Goal: Task Accomplishment & Management: Manage account settings

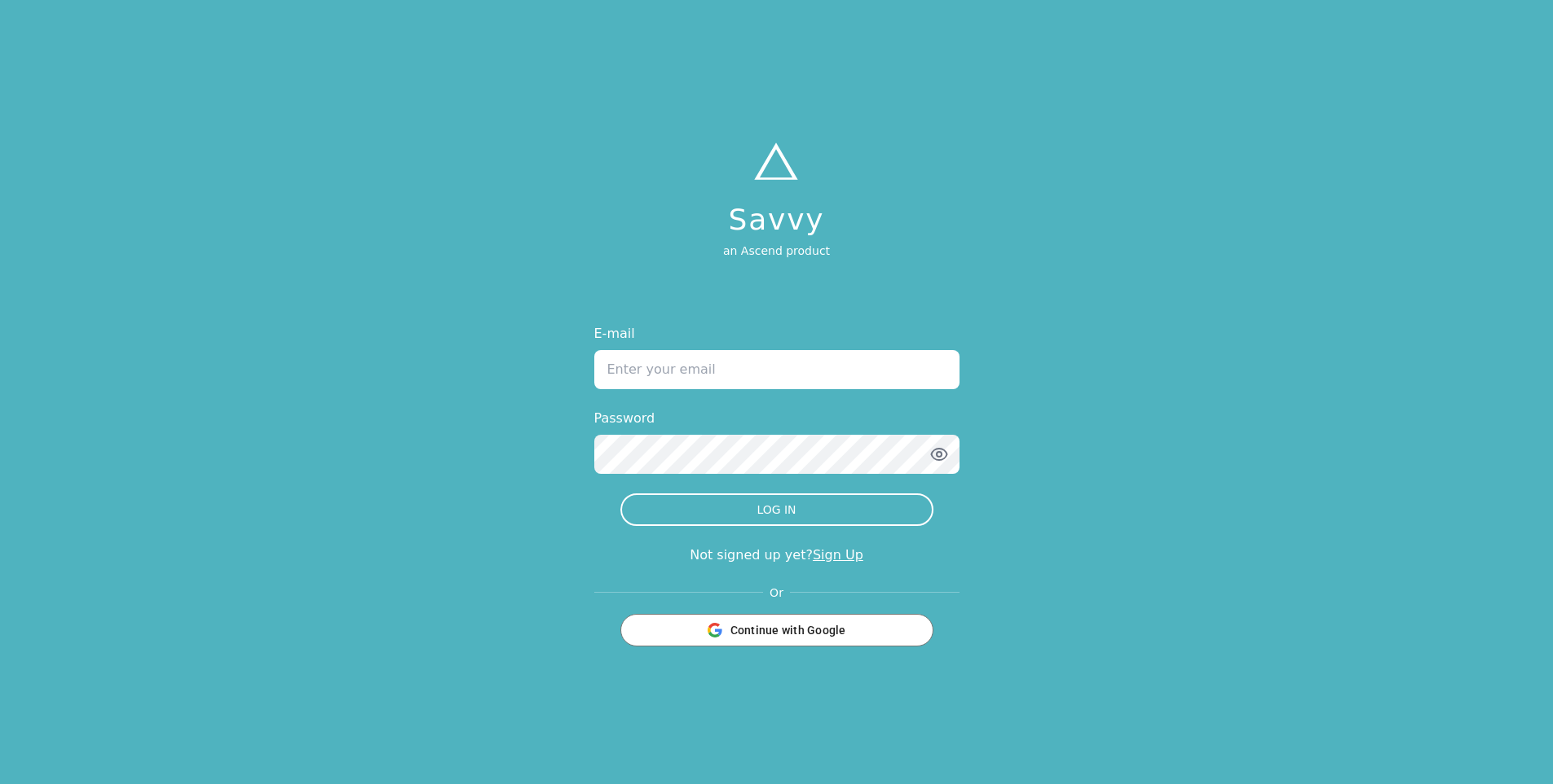
click at [679, 367] on input "E-mail" at bounding box center [776, 370] width 365 height 39
type input "[PERSON_NAME][EMAIL_ADDRESS][DOMAIN_NAME]"
click at [620, 494] on button "LOG IN" at bounding box center [776, 510] width 313 height 33
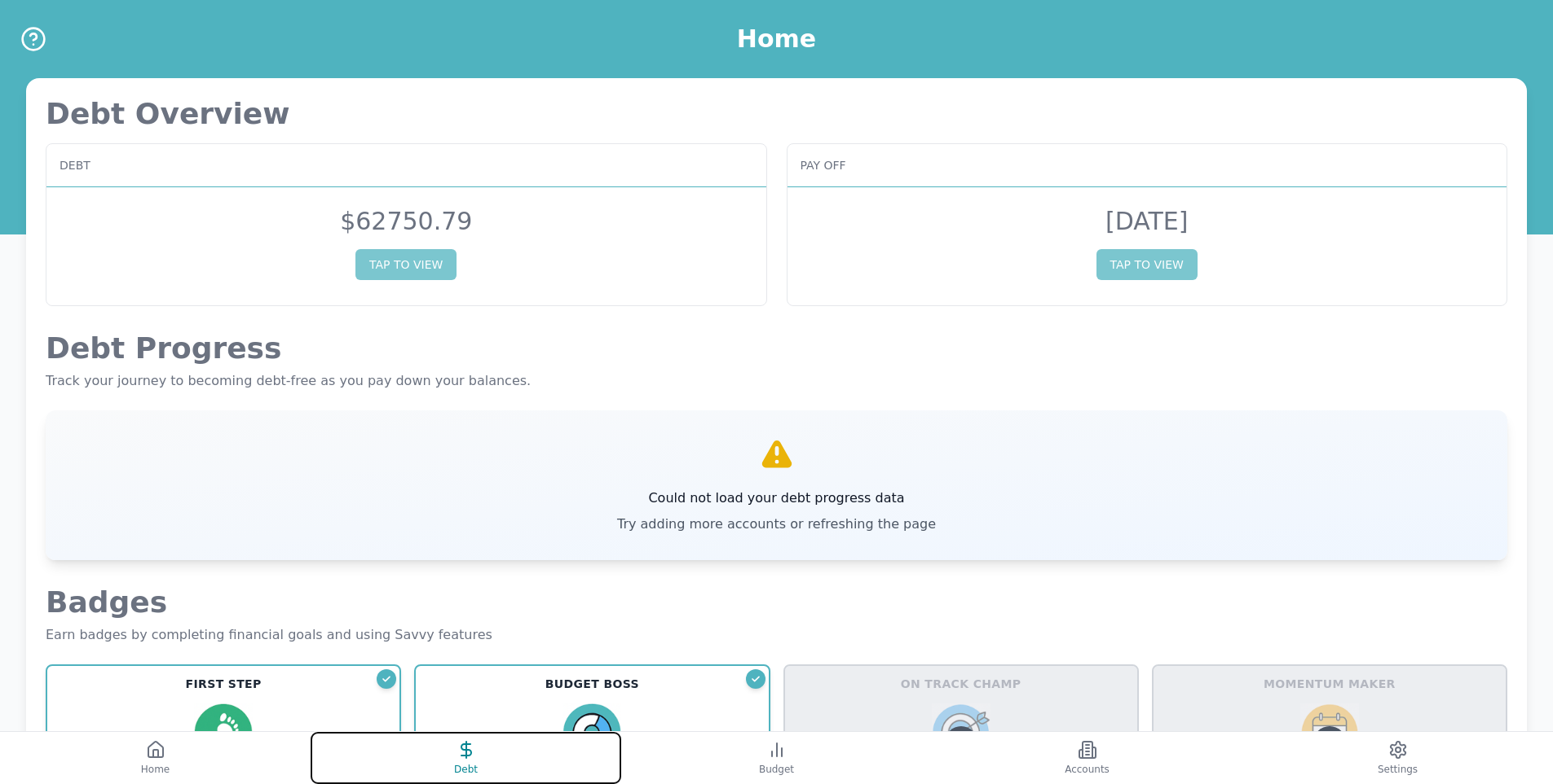
click at [473, 755] on icon at bounding box center [466, 750] width 19 height 19
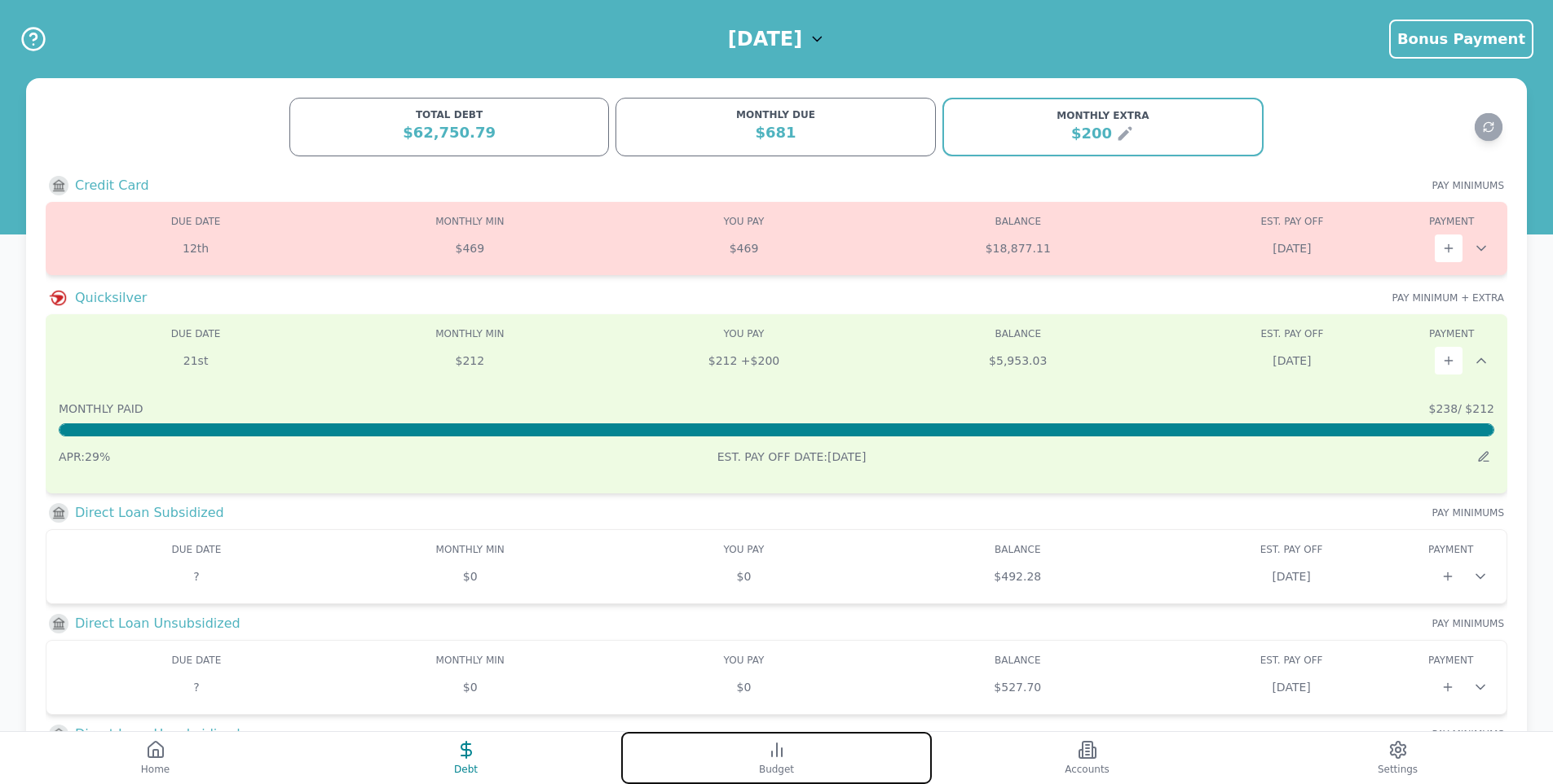
click at [754, 757] on button "Budget" at bounding box center [776, 758] width 310 height 52
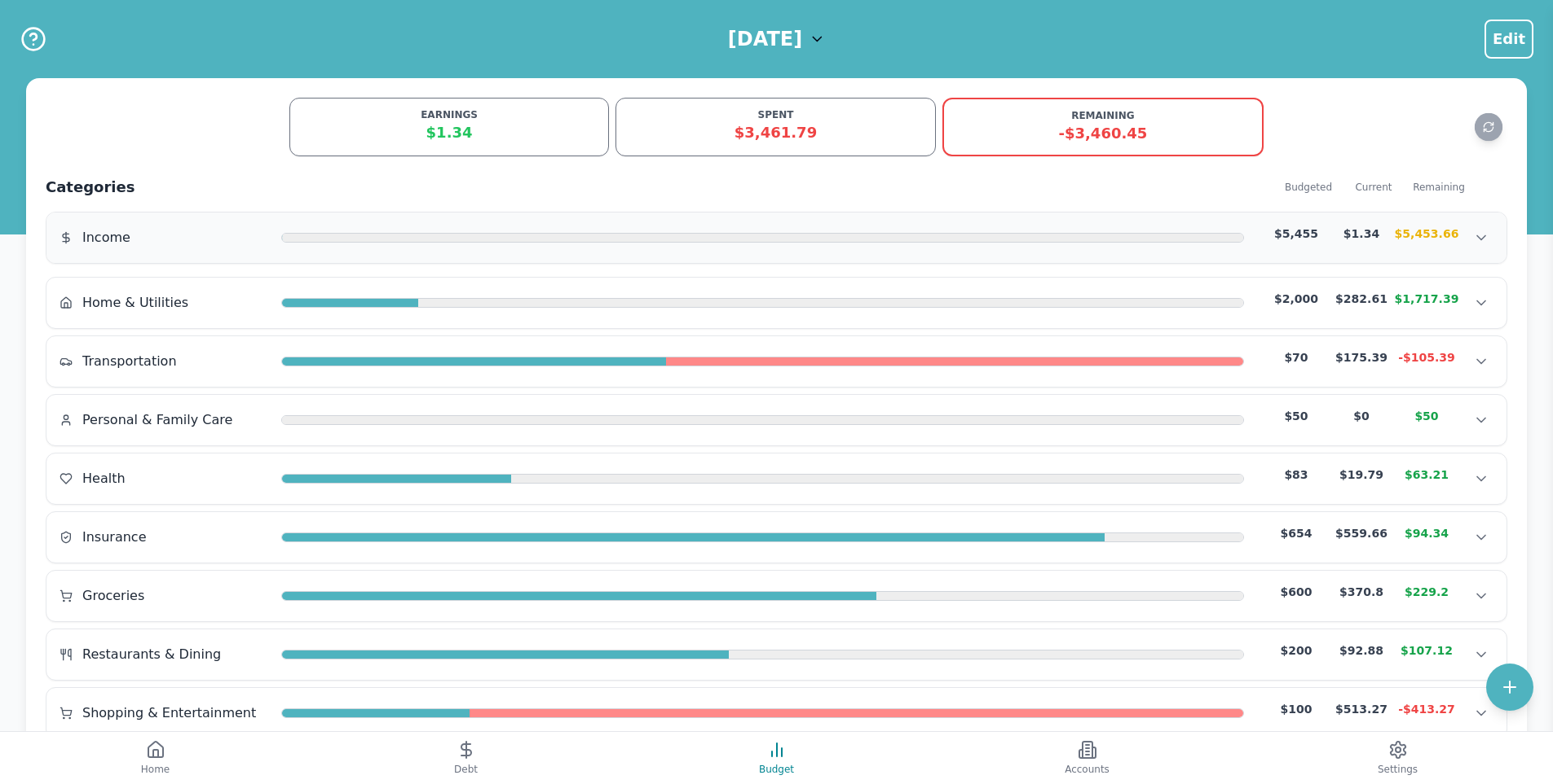
click at [439, 232] on div at bounding box center [762, 238] width 962 height 13
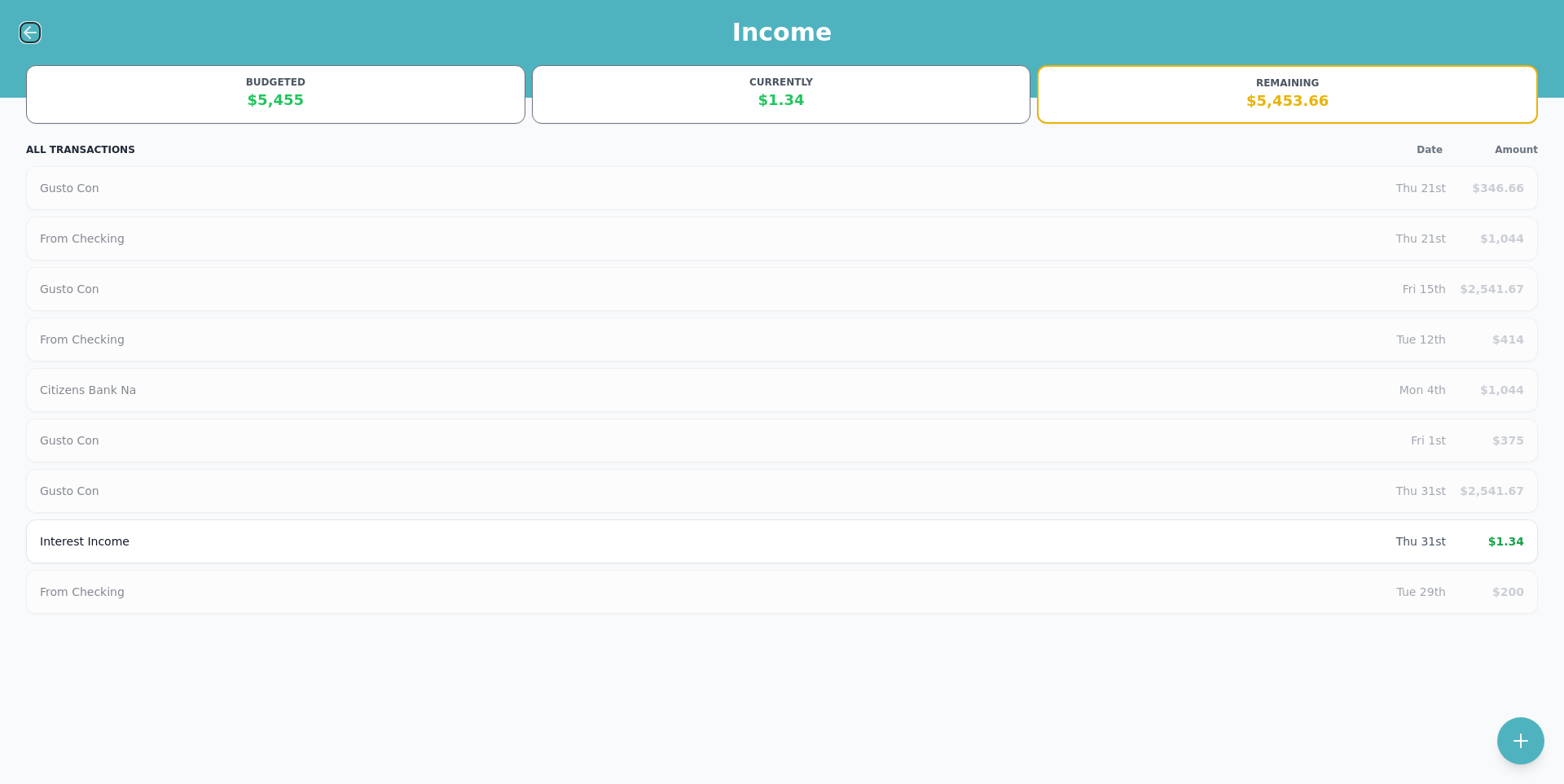
click at [23, 29] on icon at bounding box center [29, 32] width 19 height 19
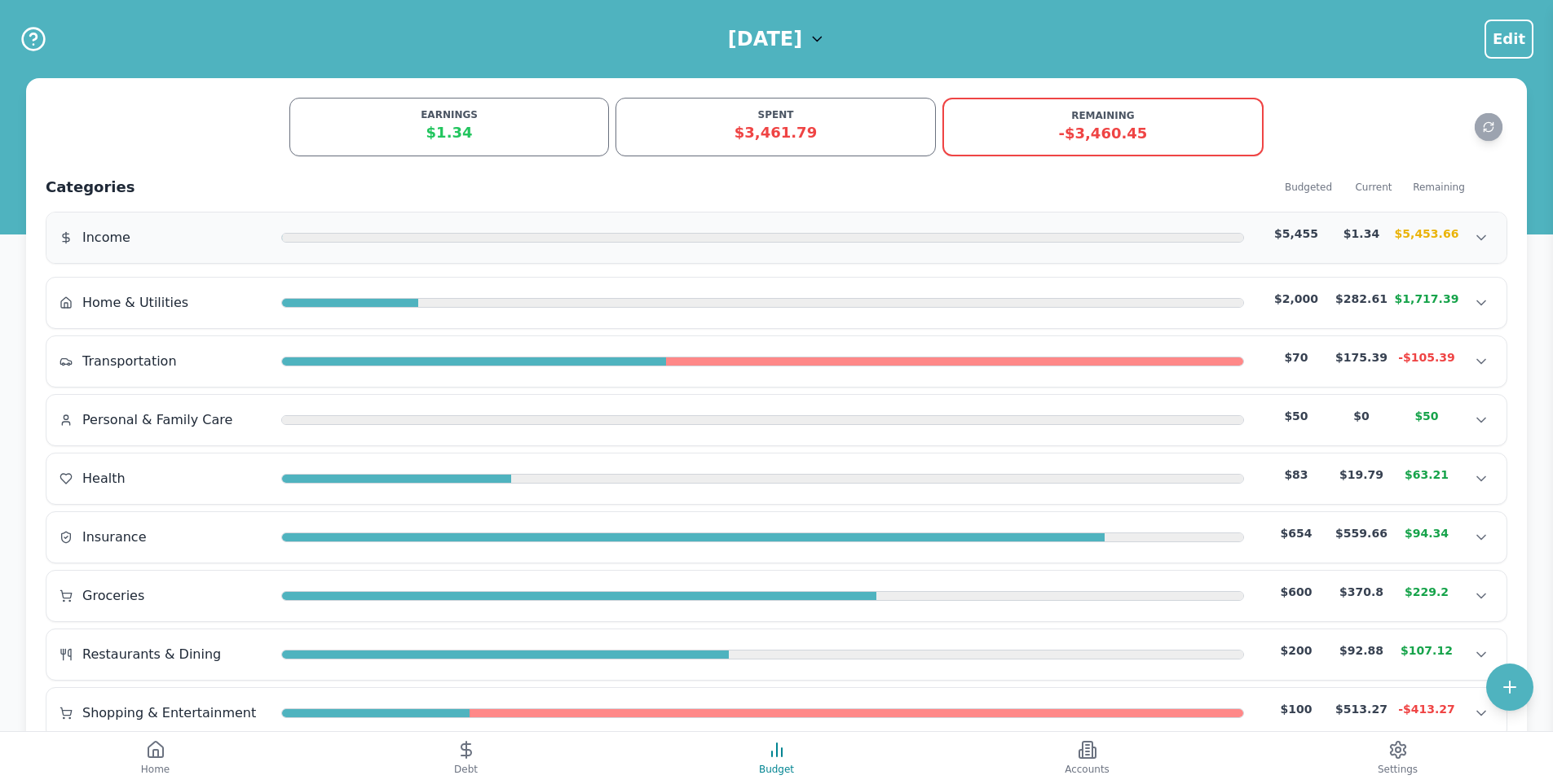
click at [1281, 244] on div "$5,455" at bounding box center [1296, 237] width 65 height 24
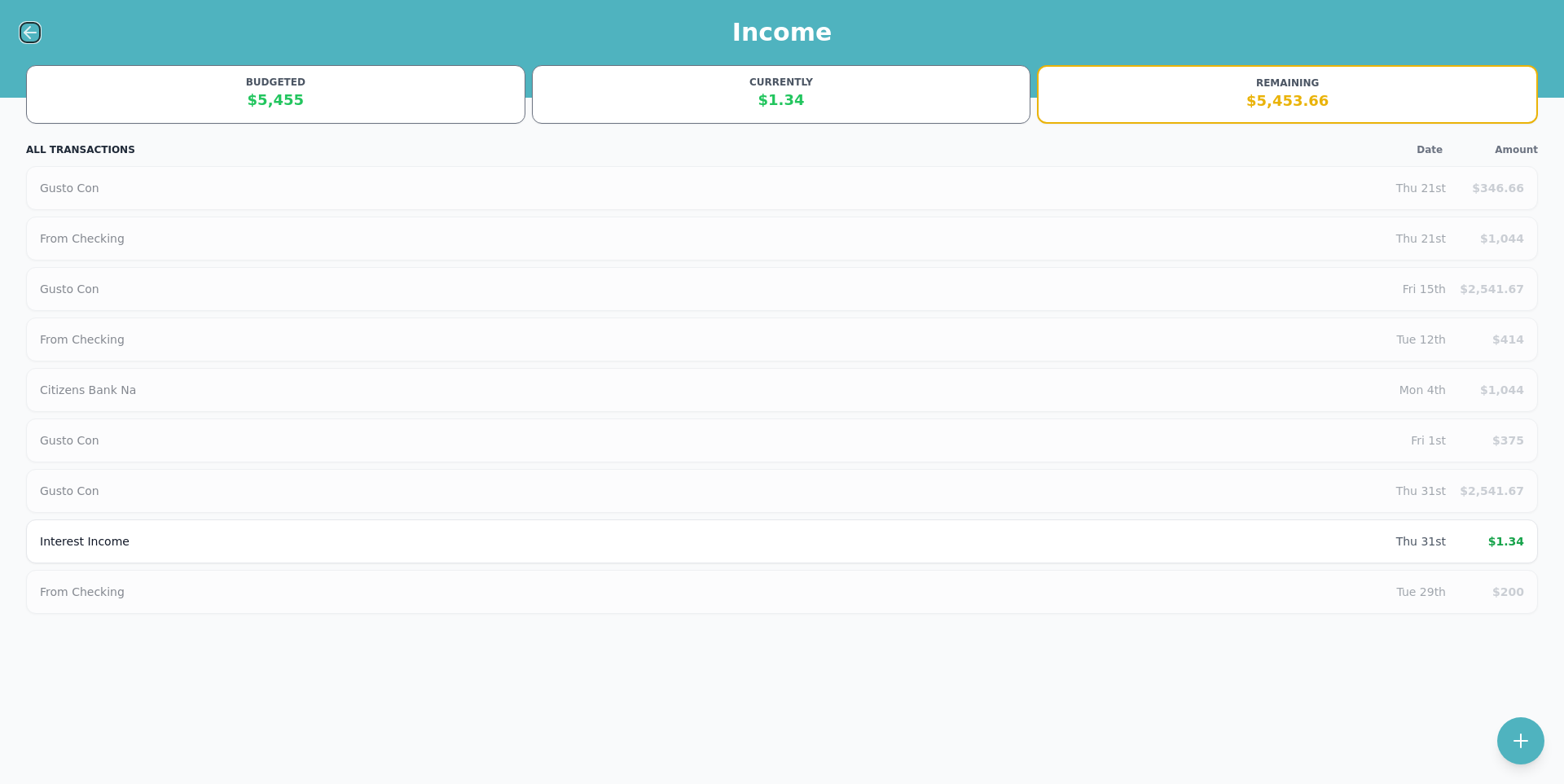
click at [36, 29] on icon at bounding box center [29, 32] width 19 height 19
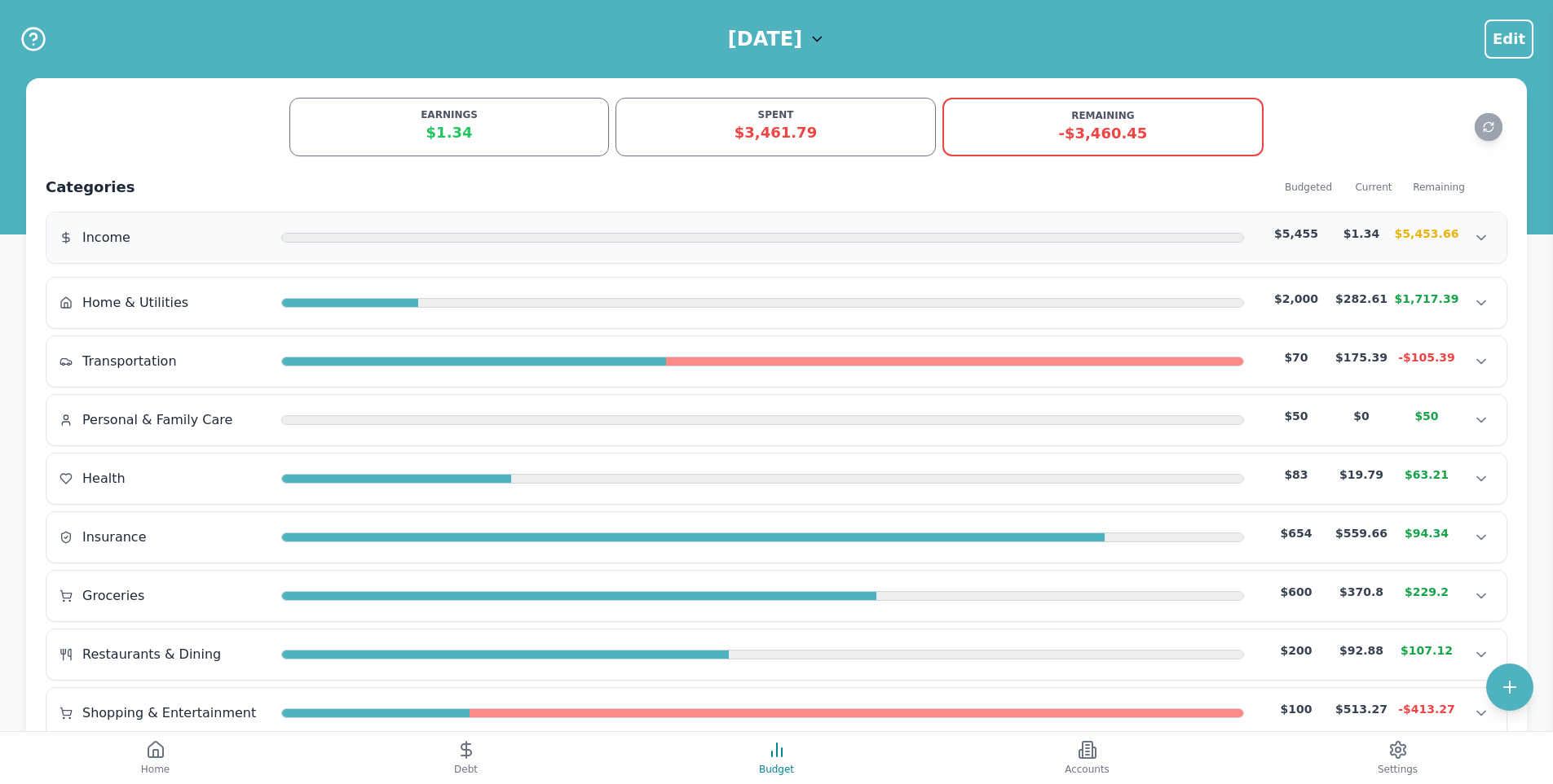
click at [1232, 244] on div "Income $5,455 $1.34 $5,453.66" at bounding box center [776, 237] width 1434 height 24
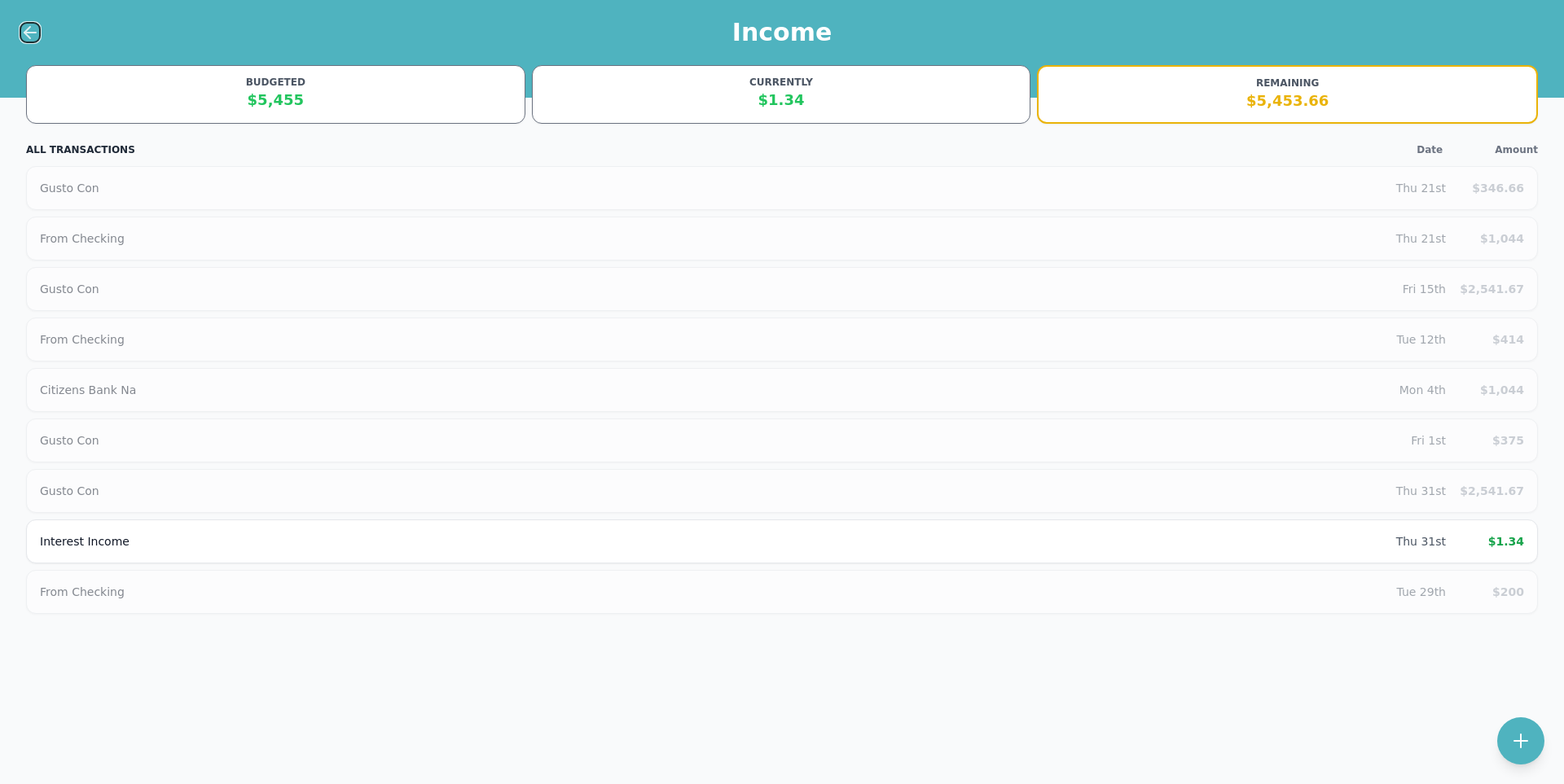
click at [27, 37] on icon at bounding box center [29, 32] width 19 height 19
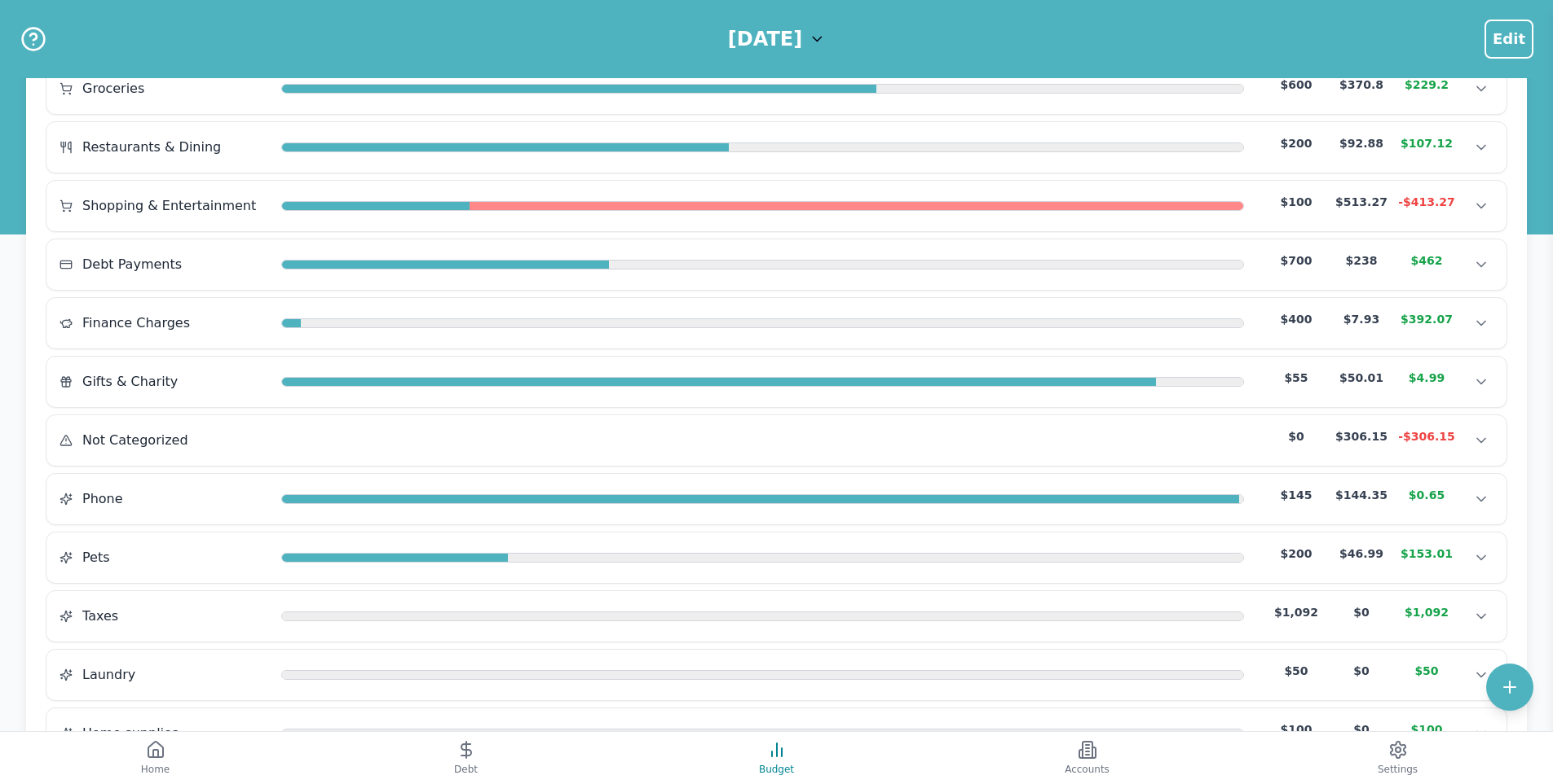
scroll to position [570, 0]
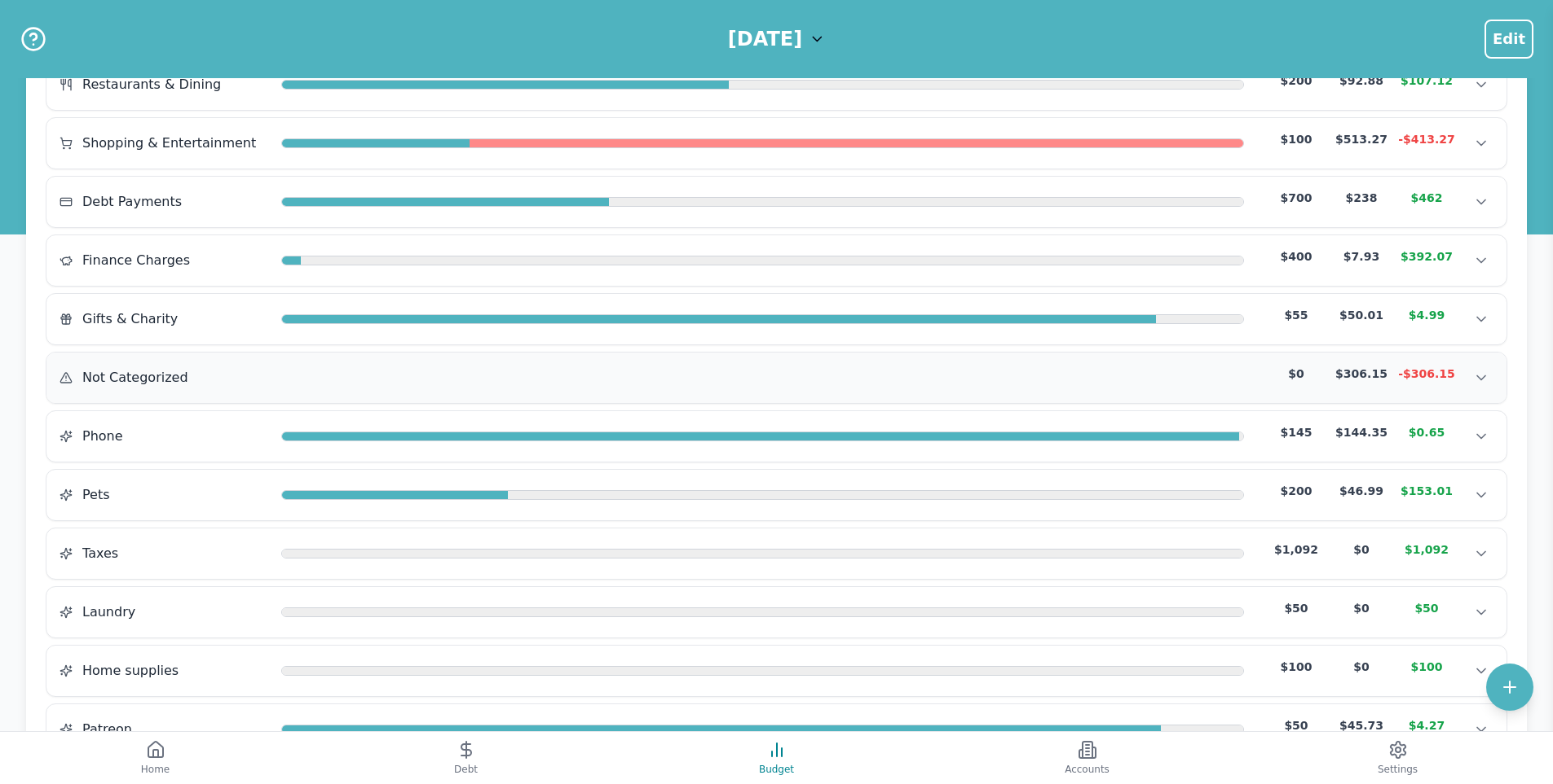
click at [374, 385] on div "Not Categorized $0 $306.15 -$306.15" at bounding box center [776, 377] width 1434 height 24
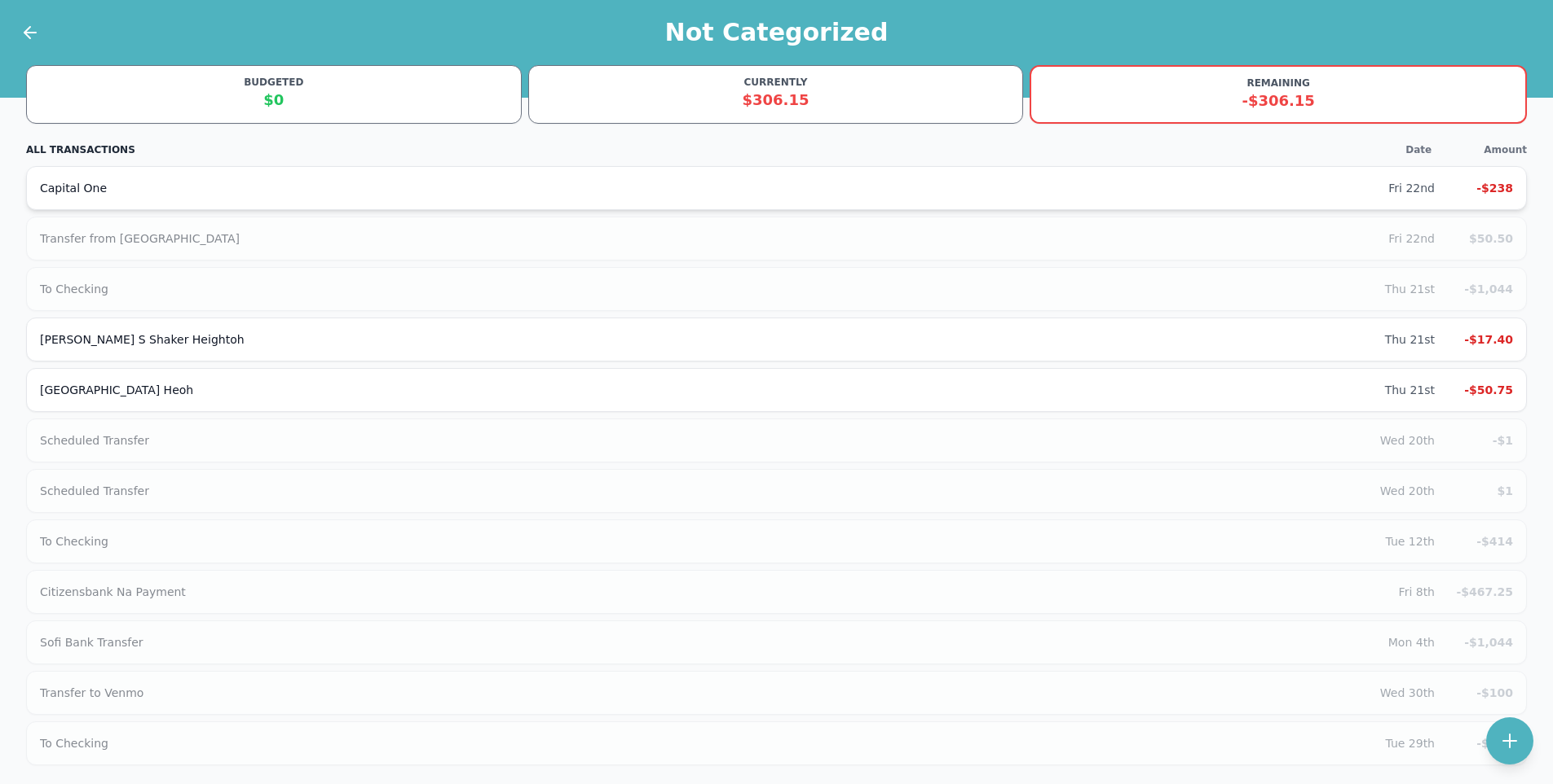
click at [1232, 195] on div "Capital One" at bounding box center [714, 188] width 1348 height 16
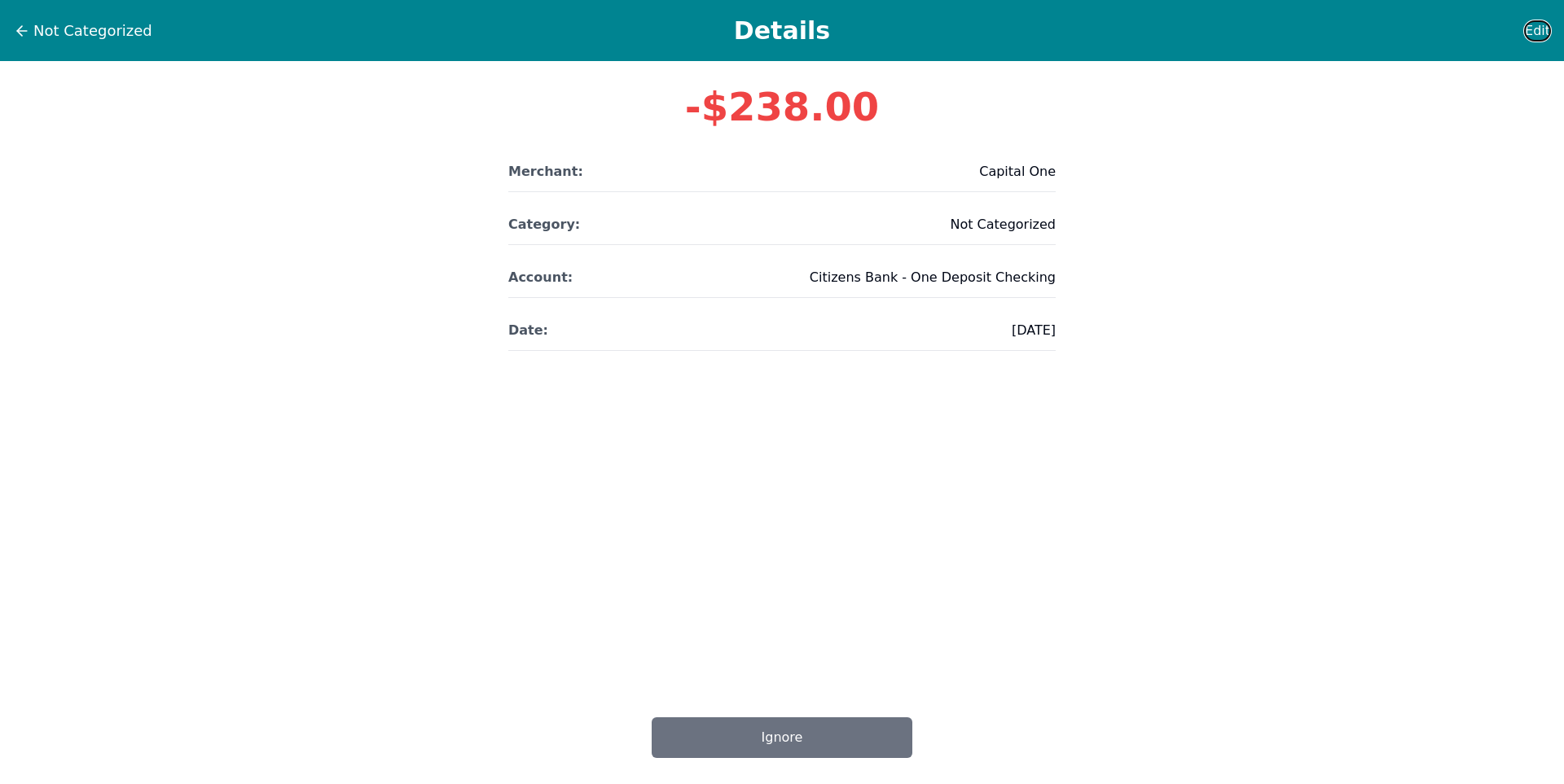
click at [1531, 34] on span "Edit" at bounding box center [1537, 30] width 25 height 19
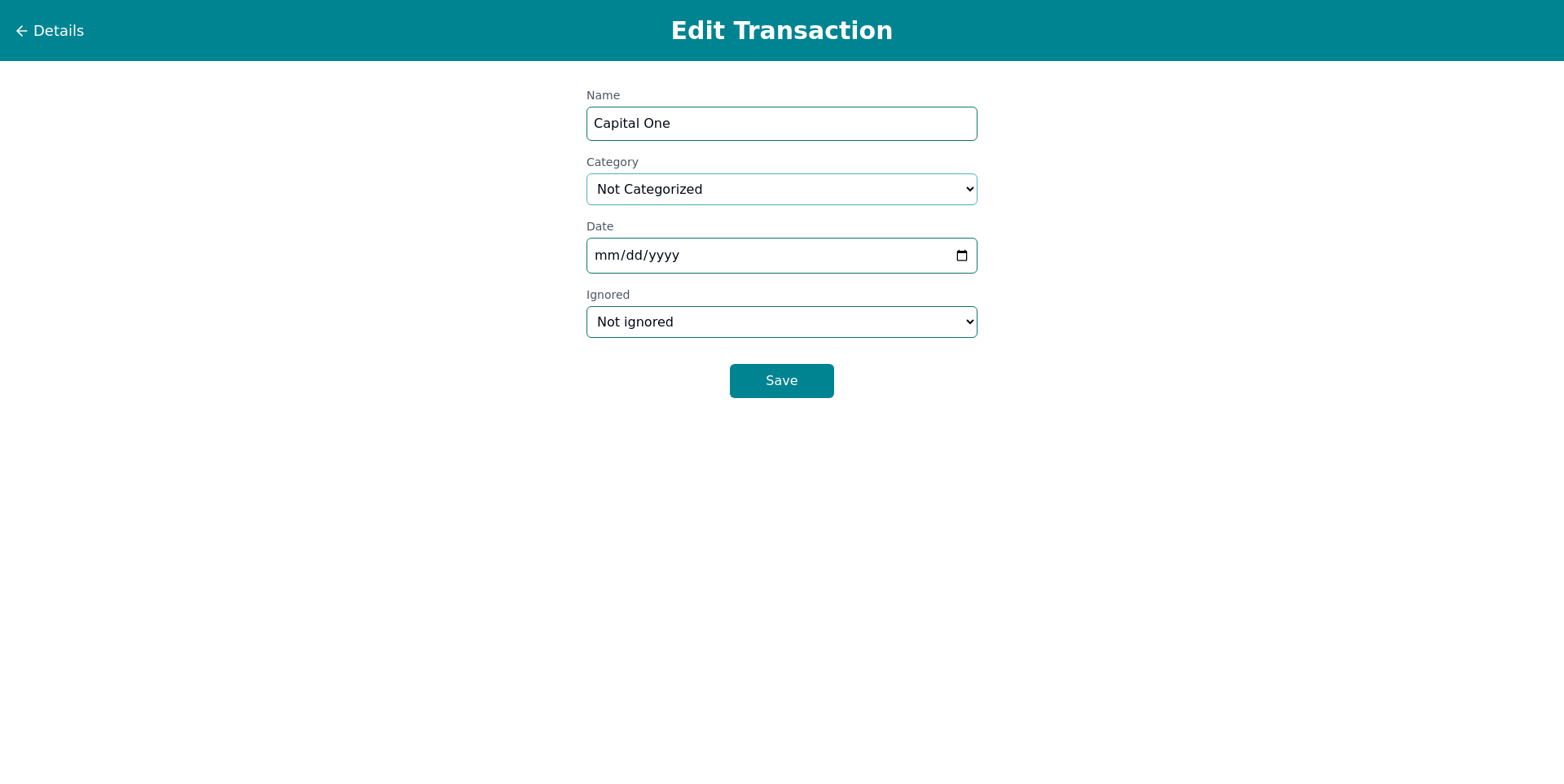
click at [779, 179] on select "Select a category... Home & Utilities Transportation Personal & Family Care Hea…" at bounding box center [782, 190] width 391 height 32
select select "debt"
click at [586, 174] on select "Select a category... Home & Utilities Transportation Personal & Family Care Hea…" at bounding box center [782, 190] width 391 height 32
click at [770, 394] on button "Save" at bounding box center [782, 381] width 104 height 34
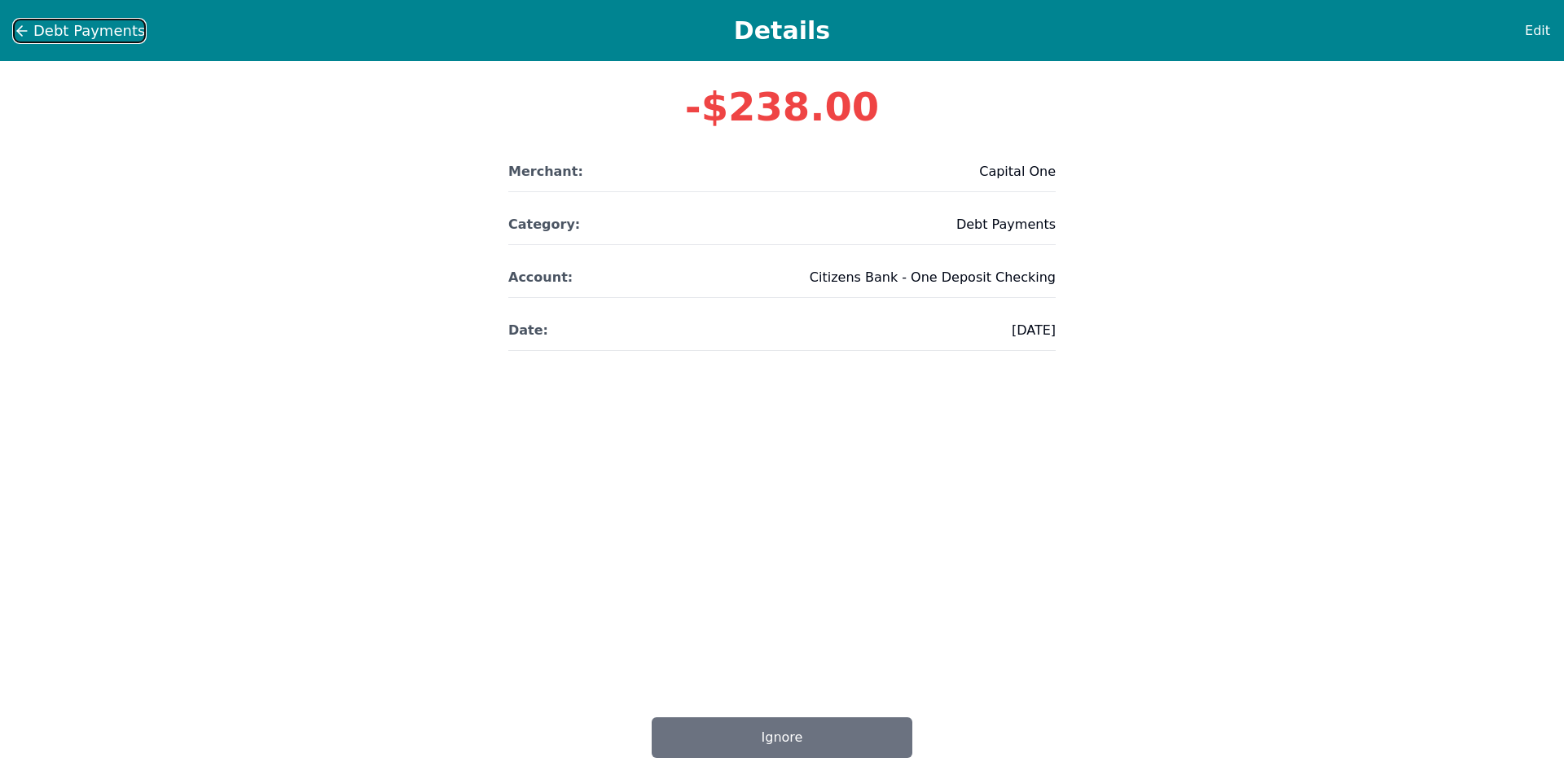
click at [36, 31] on span "Debt Payments" at bounding box center [89, 30] width 112 height 23
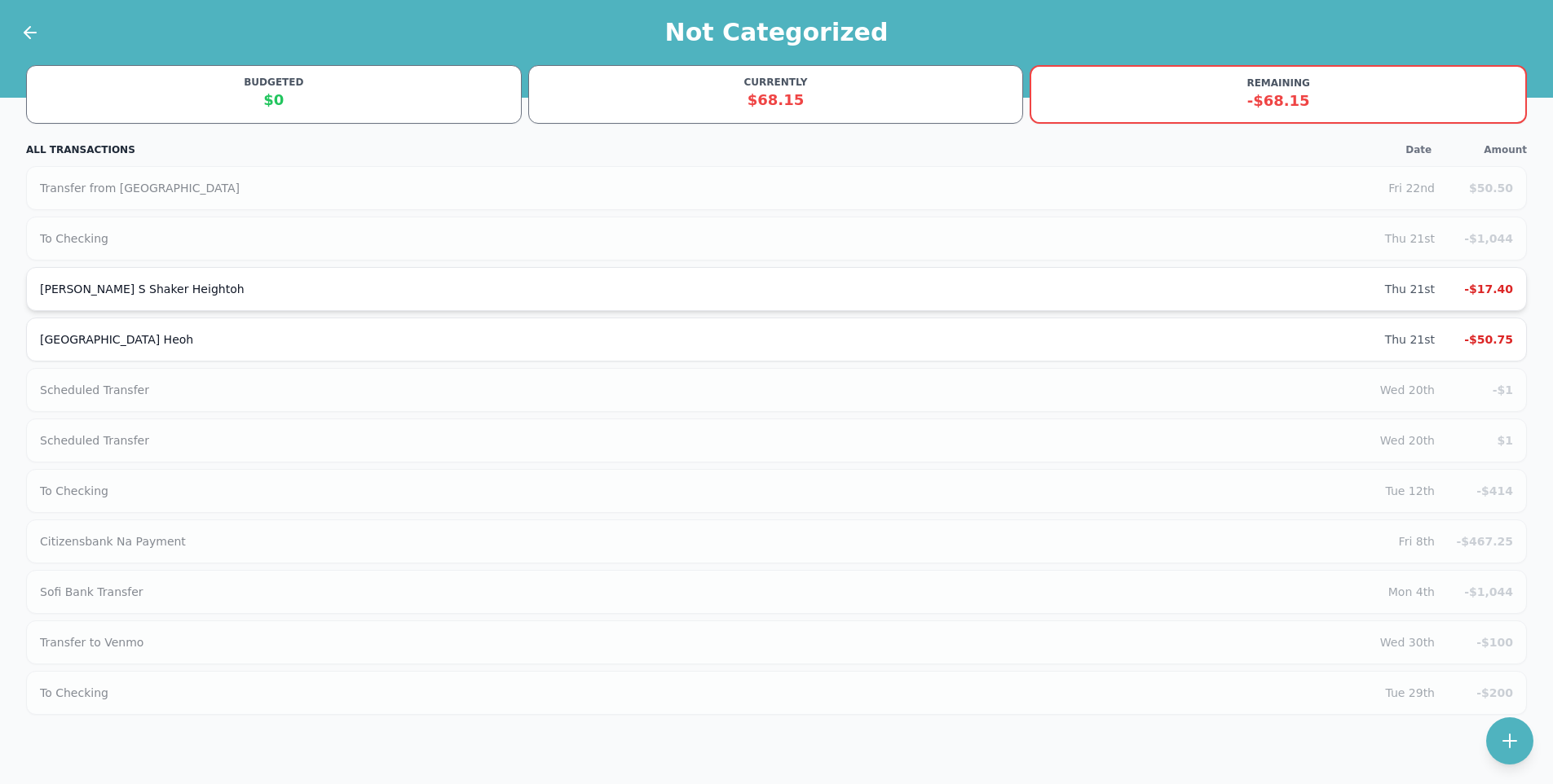
click at [213, 286] on div "[PERSON_NAME] S Shaker Heightoh" at bounding box center [712, 288] width 1345 height 16
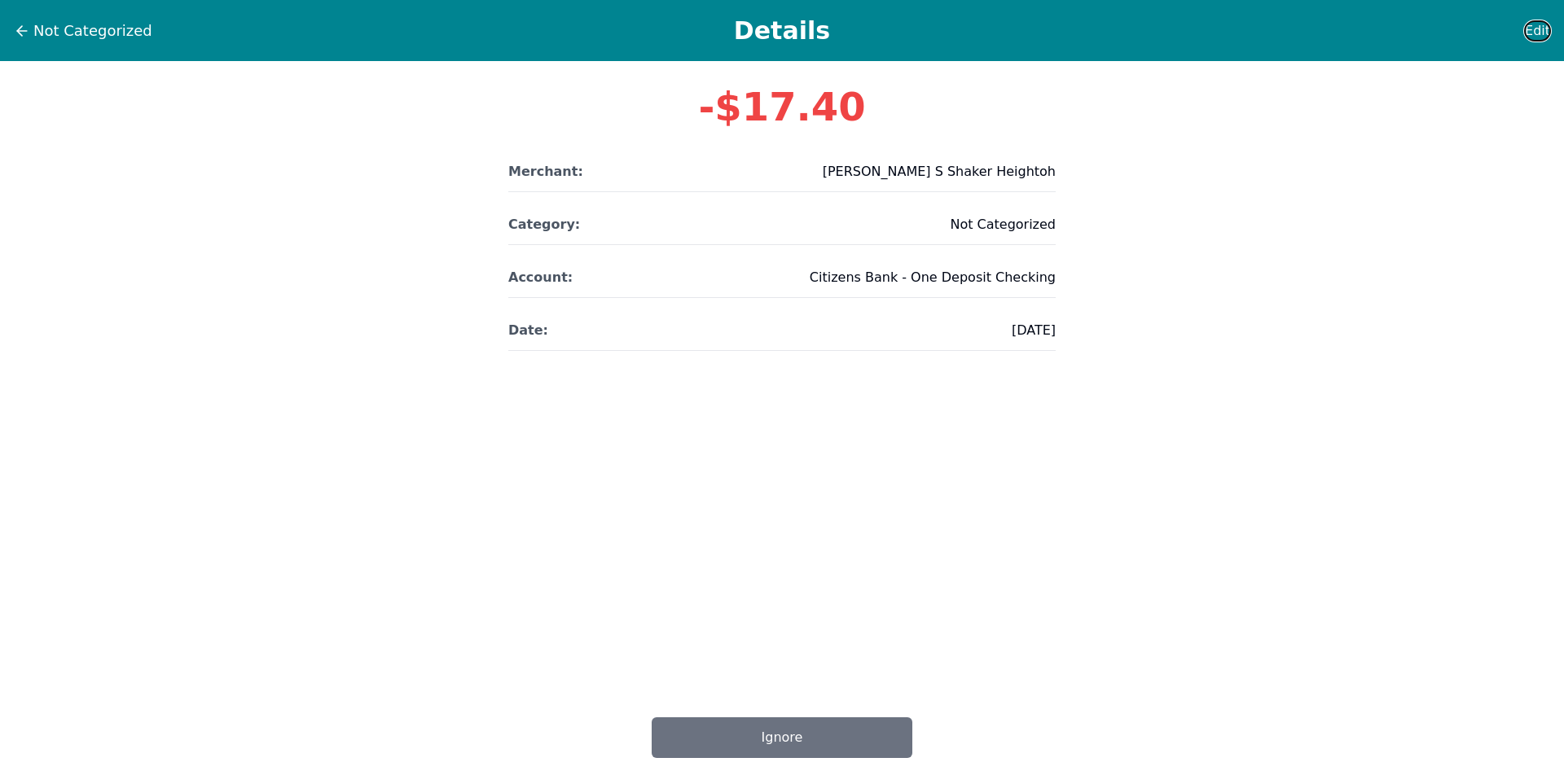
click at [1528, 37] on span "Edit" at bounding box center [1537, 30] width 25 height 19
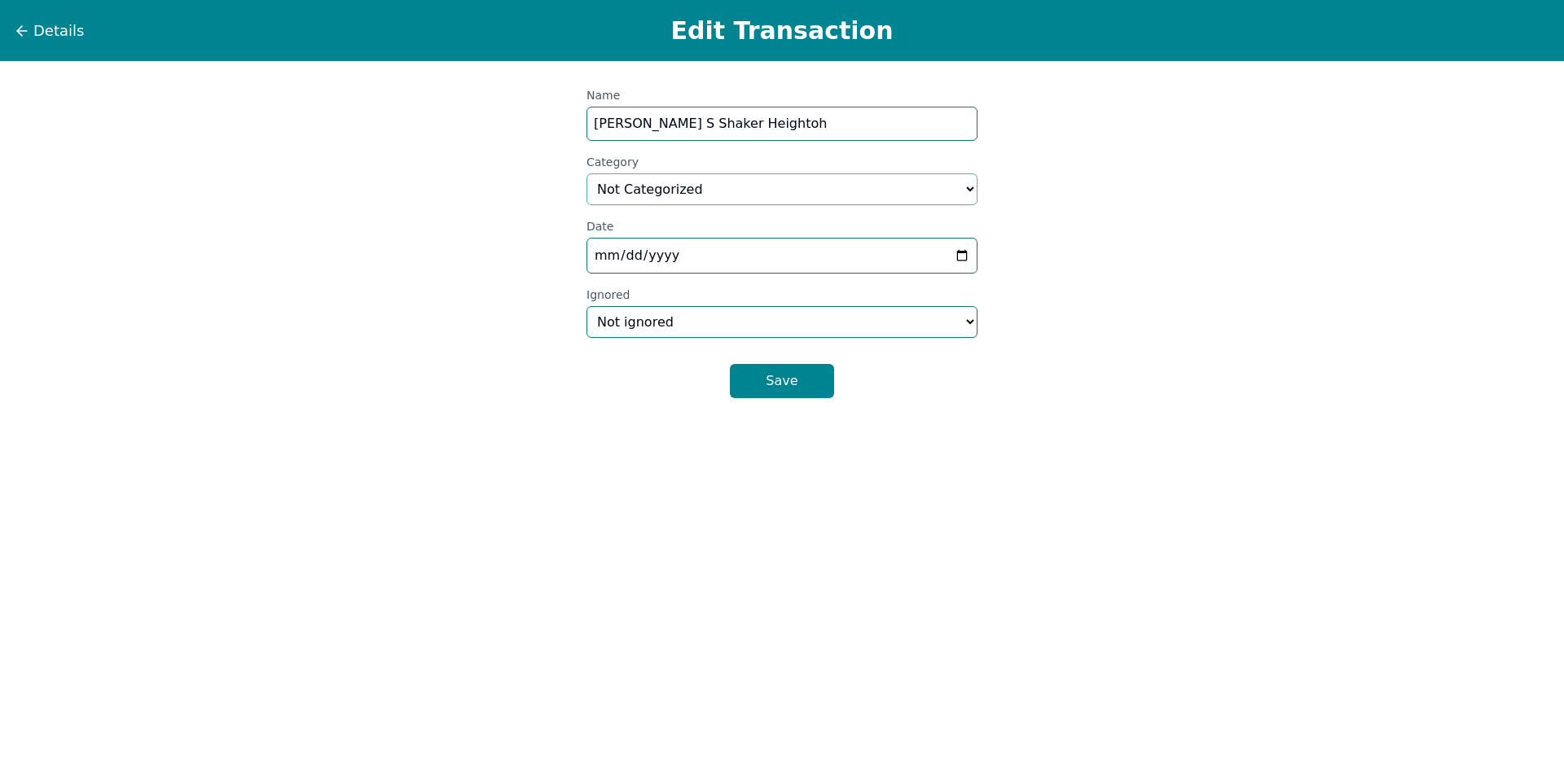
click at [636, 190] on select "Select a category... Home & Utilities Transportation Personal & Family Care Hea…" at bounding box center [782, 190] width 391 height 32
select select "restaurantsAndDining"
click at [586, 174] on select "Select a category... Home & Utilities Transportation Personal & Family Care Hea…" at bounding box center [782, 190] width 391 height 32
click at [791, 376] on button "Save" at bounding box center [782, 381] width 104 height 34
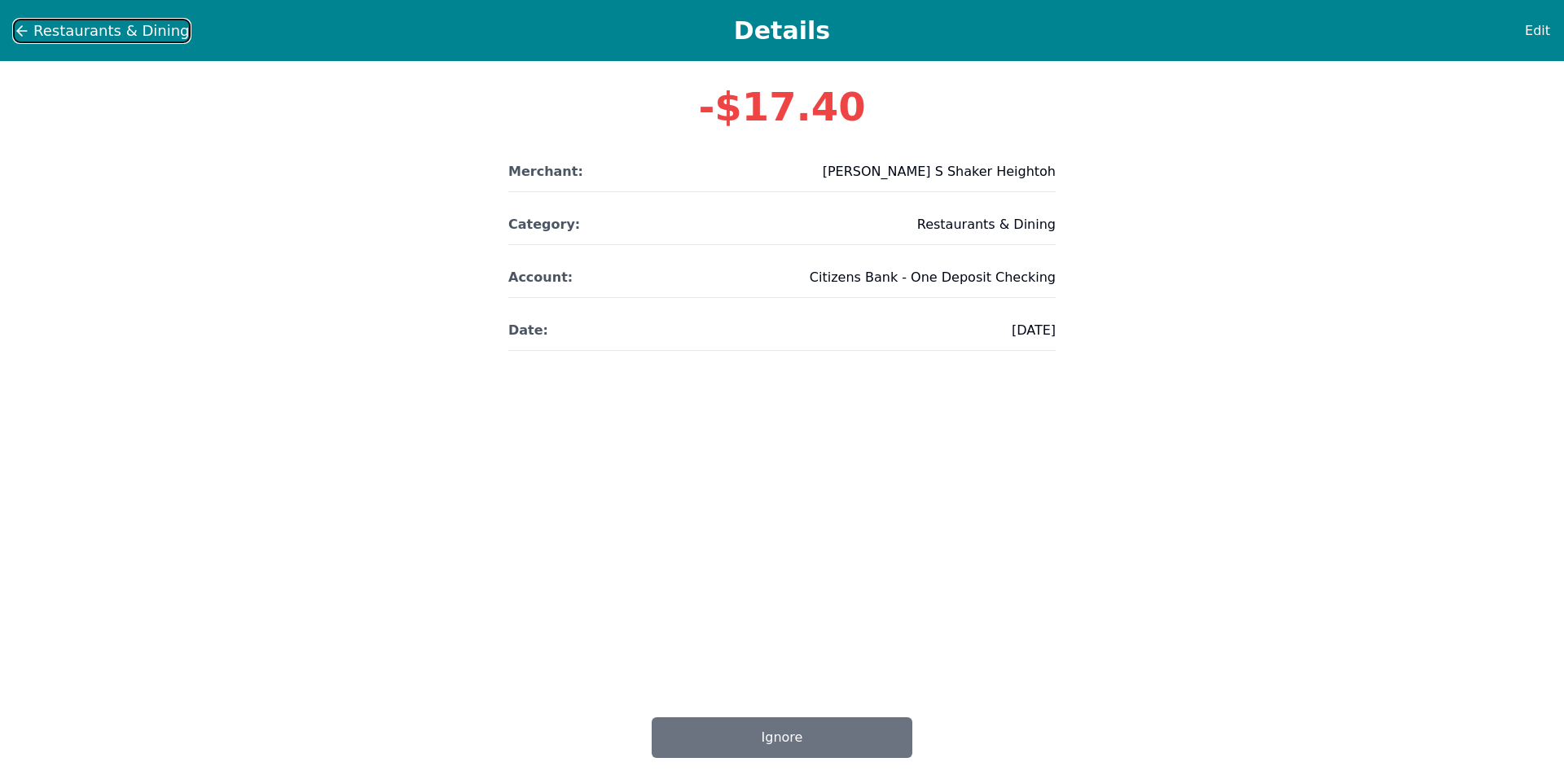
click at [44, 33] on span "Restaurants & Dining" at bounding box center [112, 30] width 157 height 23
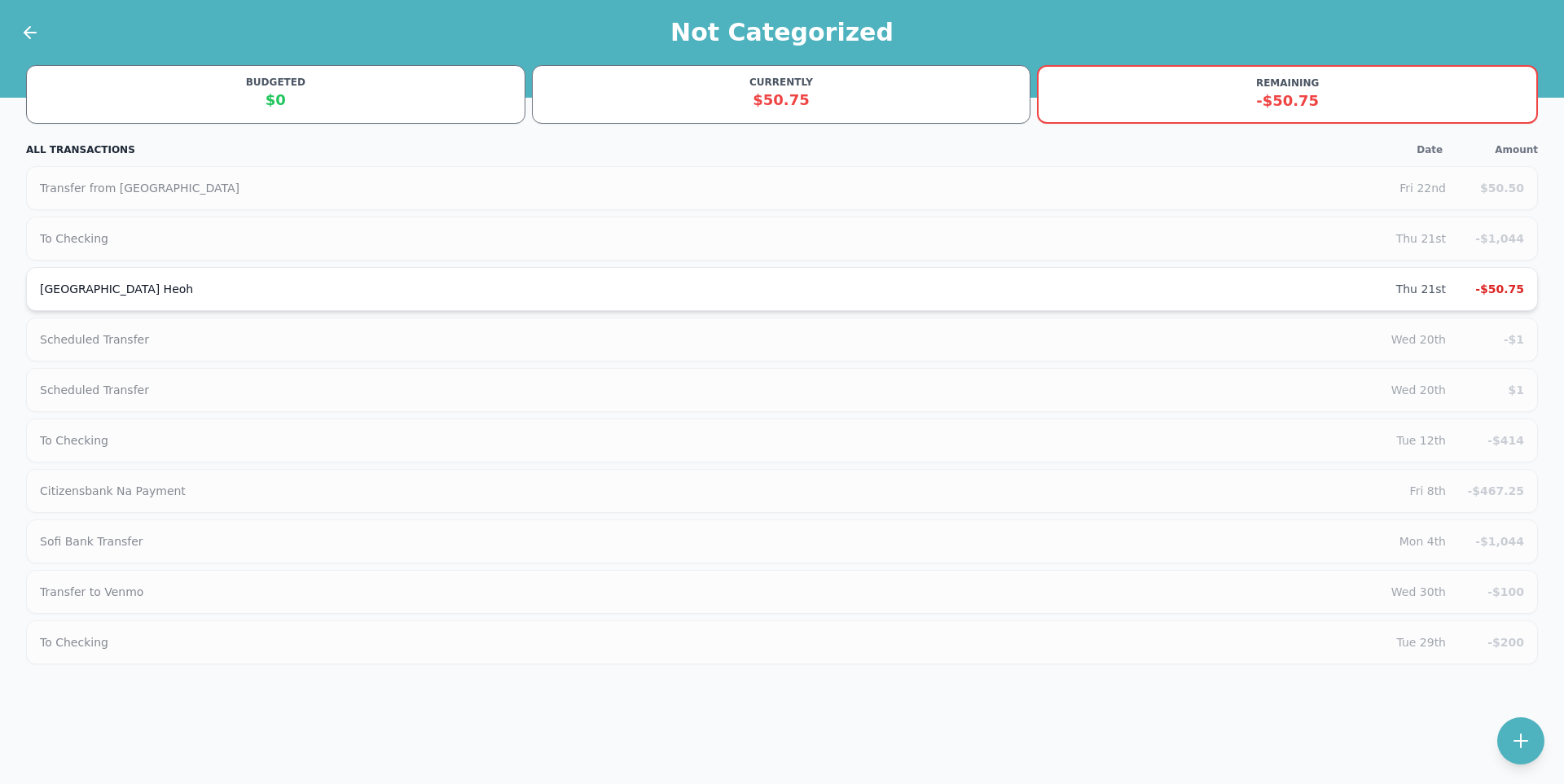
click at [252, 288] on div "[GEOGRAPHIC_DATA] Heoh" at bounding box center [718, 288] width 1356 height 16
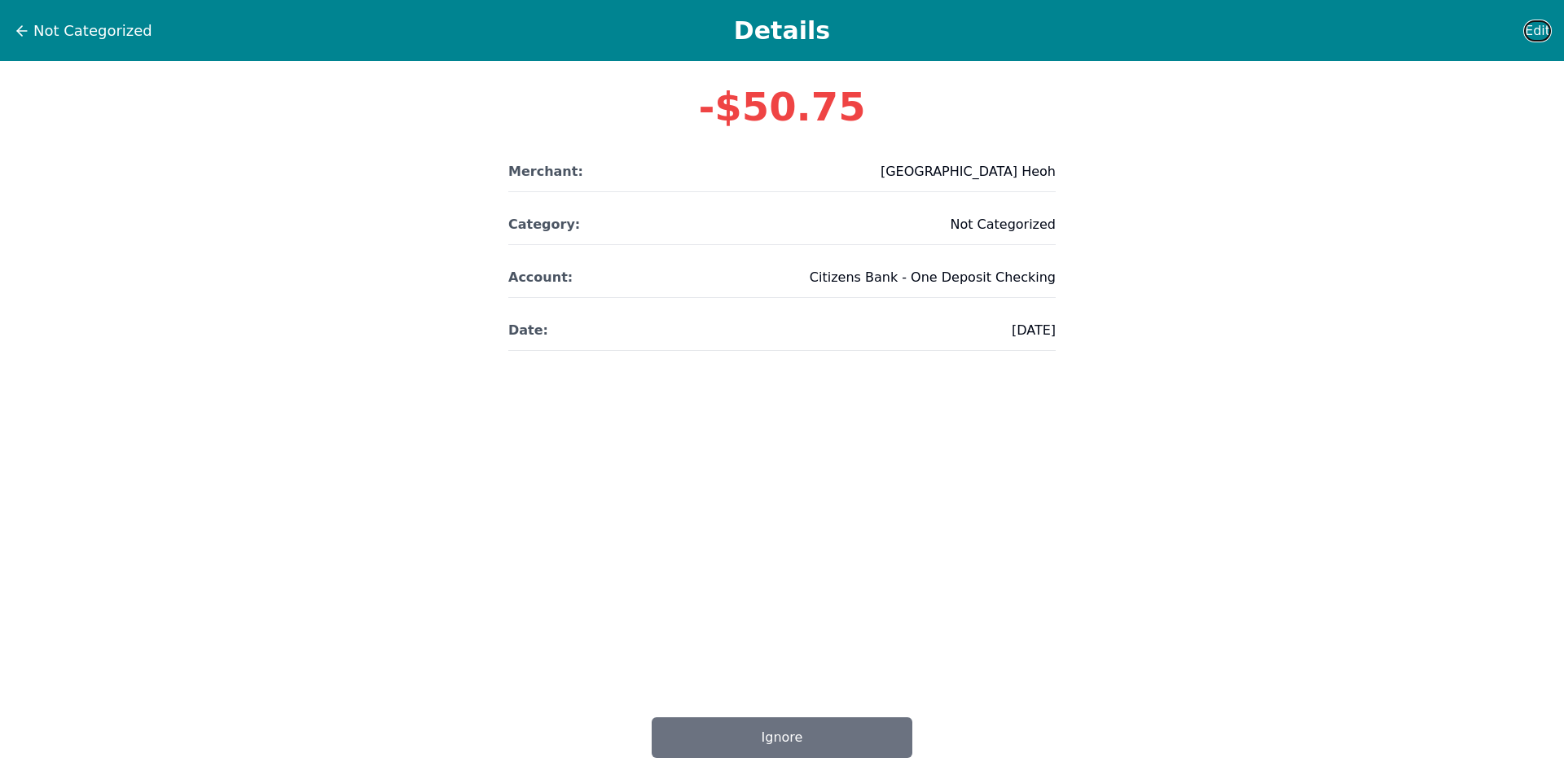
click at [1530, 26] on span "Edit" at bounding box center [1537, 30] width 25 height 19
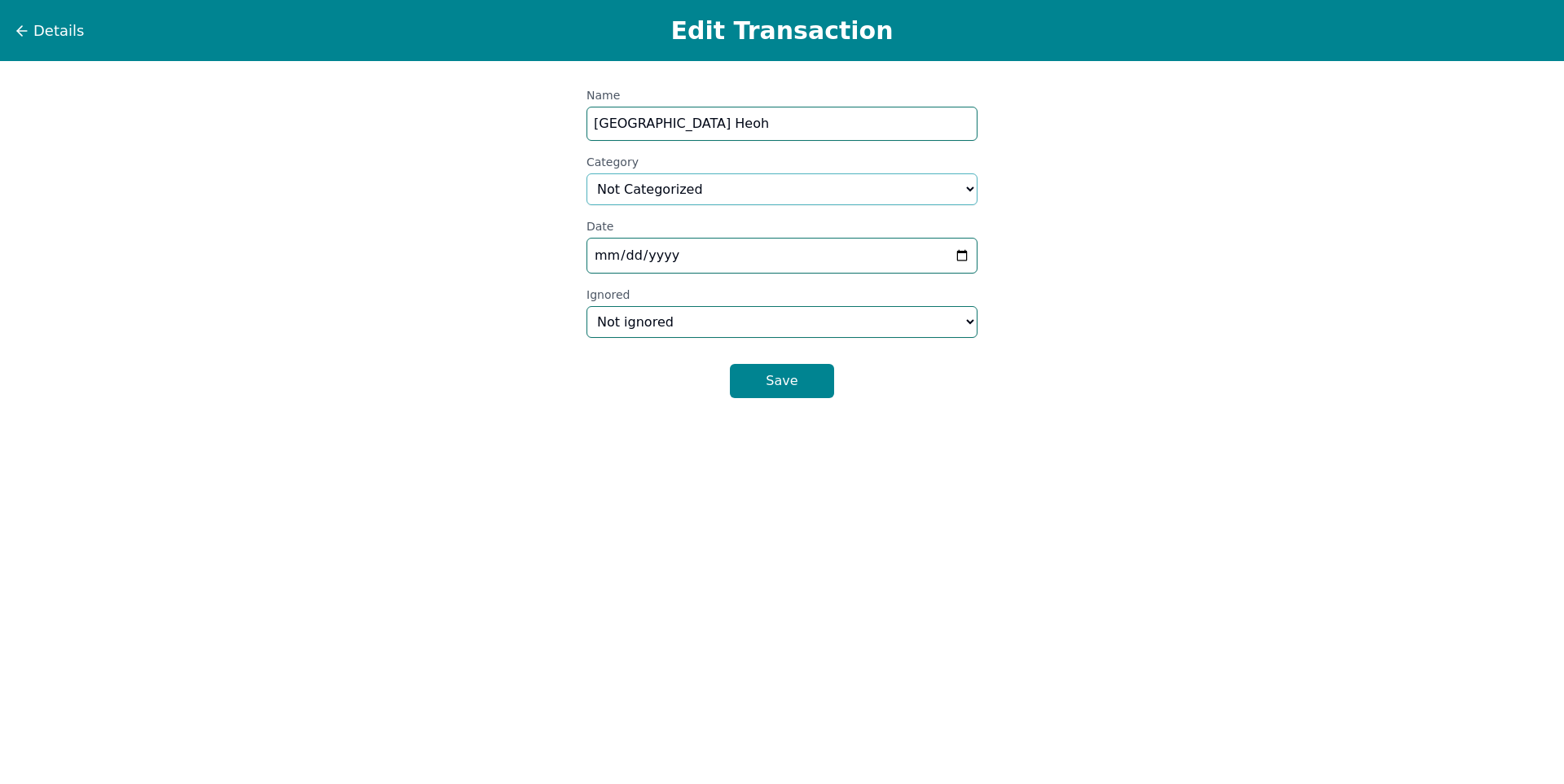
click at [632, 181] on select "Select a category... Home & Utilities Transportation Personal & Family Care Hea…" at bounding box center [782, 190] width 391 height 32
select select "custom_1"
click at [586, 174] on select "Select a category... Home & Utilities Transportation Personal & Family Care Hea…" at bounding box center [782, 190] width 391 height 32
click at [837, 395] on div "Save" at bounding box center [782, 375] width 391 height 47
click at [803, 395] on button "Save" at bounding box center [782, 381] width 104 height 34
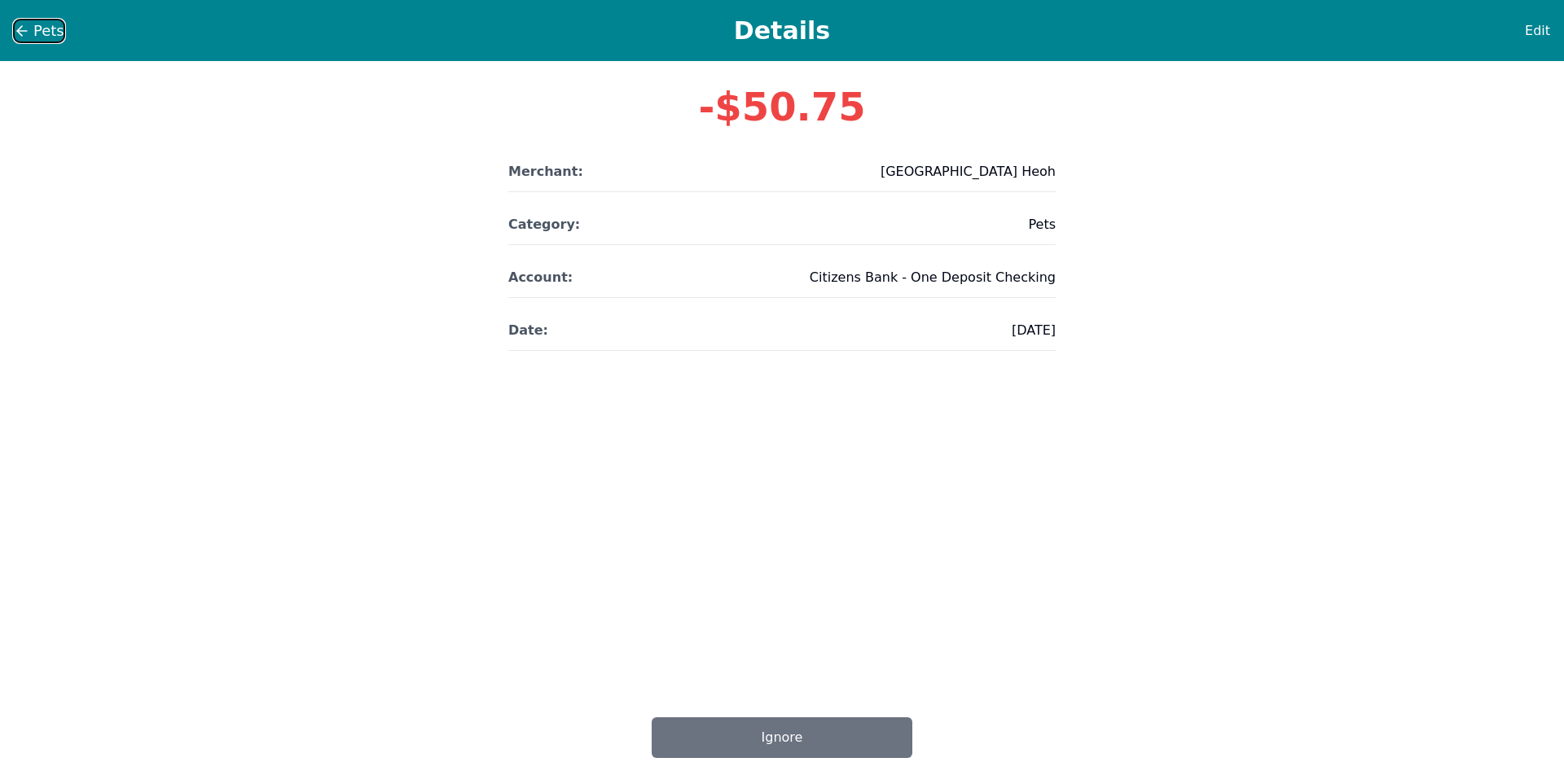
click at [16, 31] on icon at bounding box center [22, 30] width 16 height 16
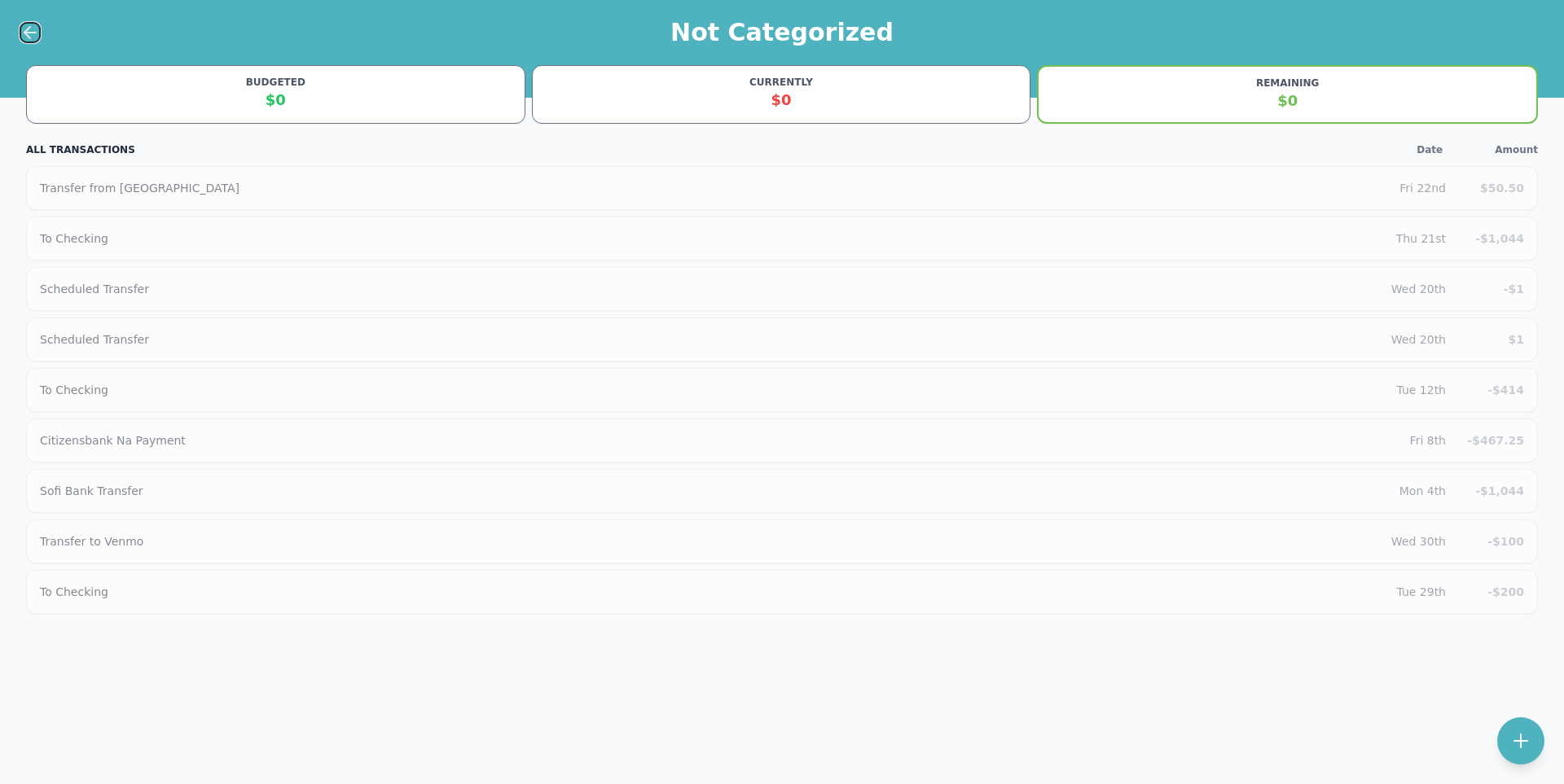
click at [31, 42] on icon at bounding box center [29, 32] width 19 height 19
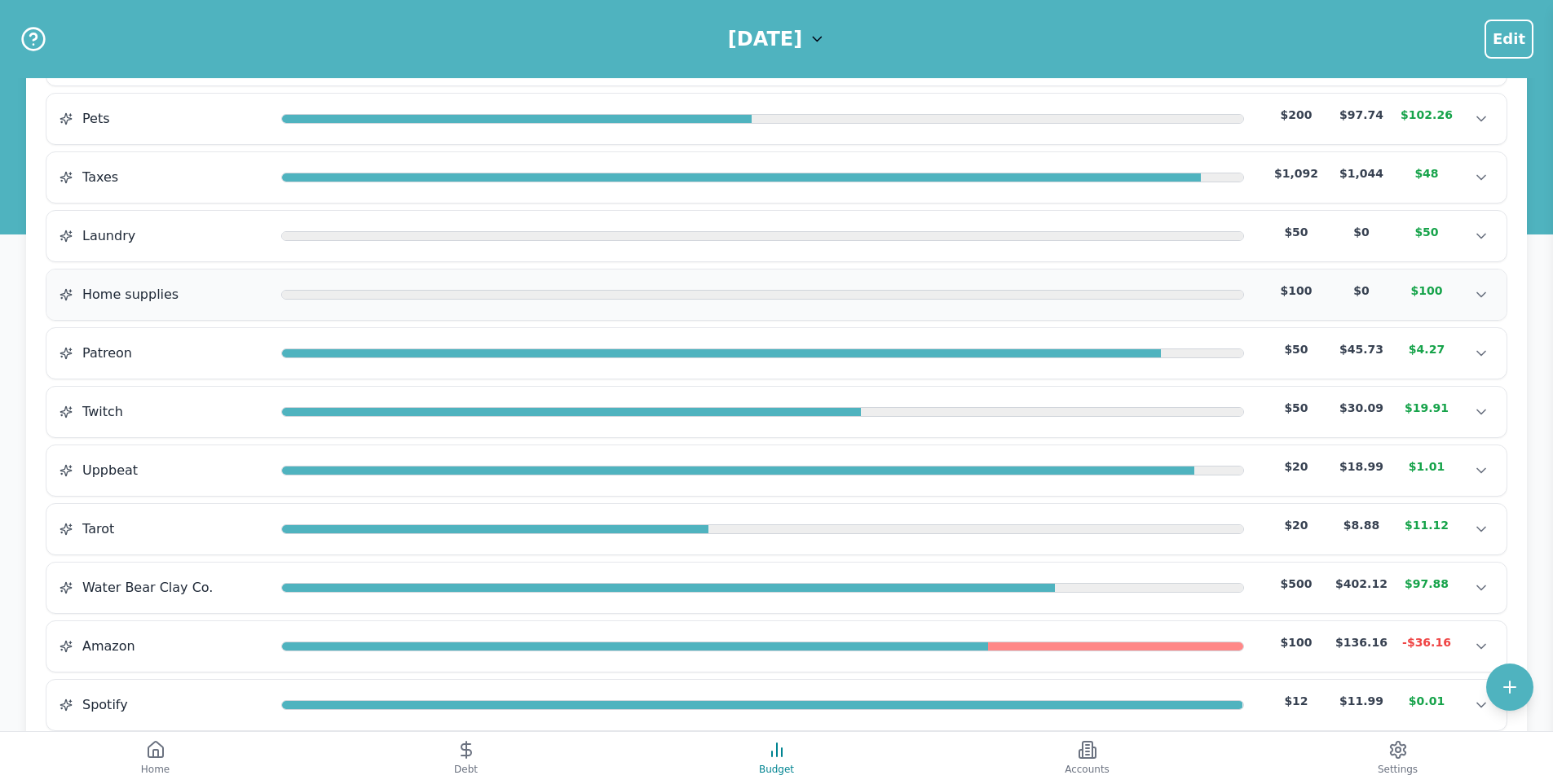
scroll to position [998, 0]
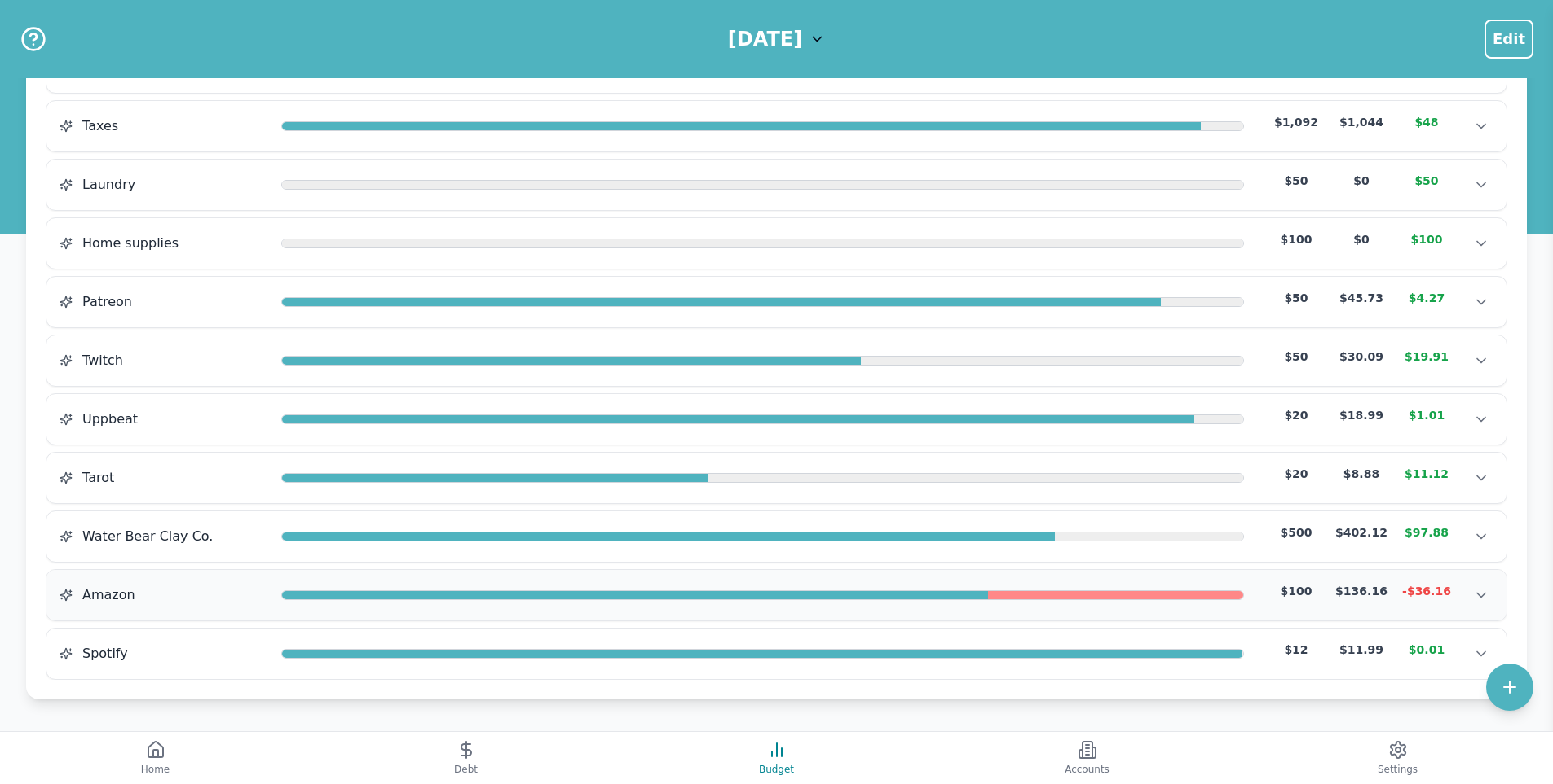
click at [335, 594] on div at bounding box center [634, 596] width 706 height 10
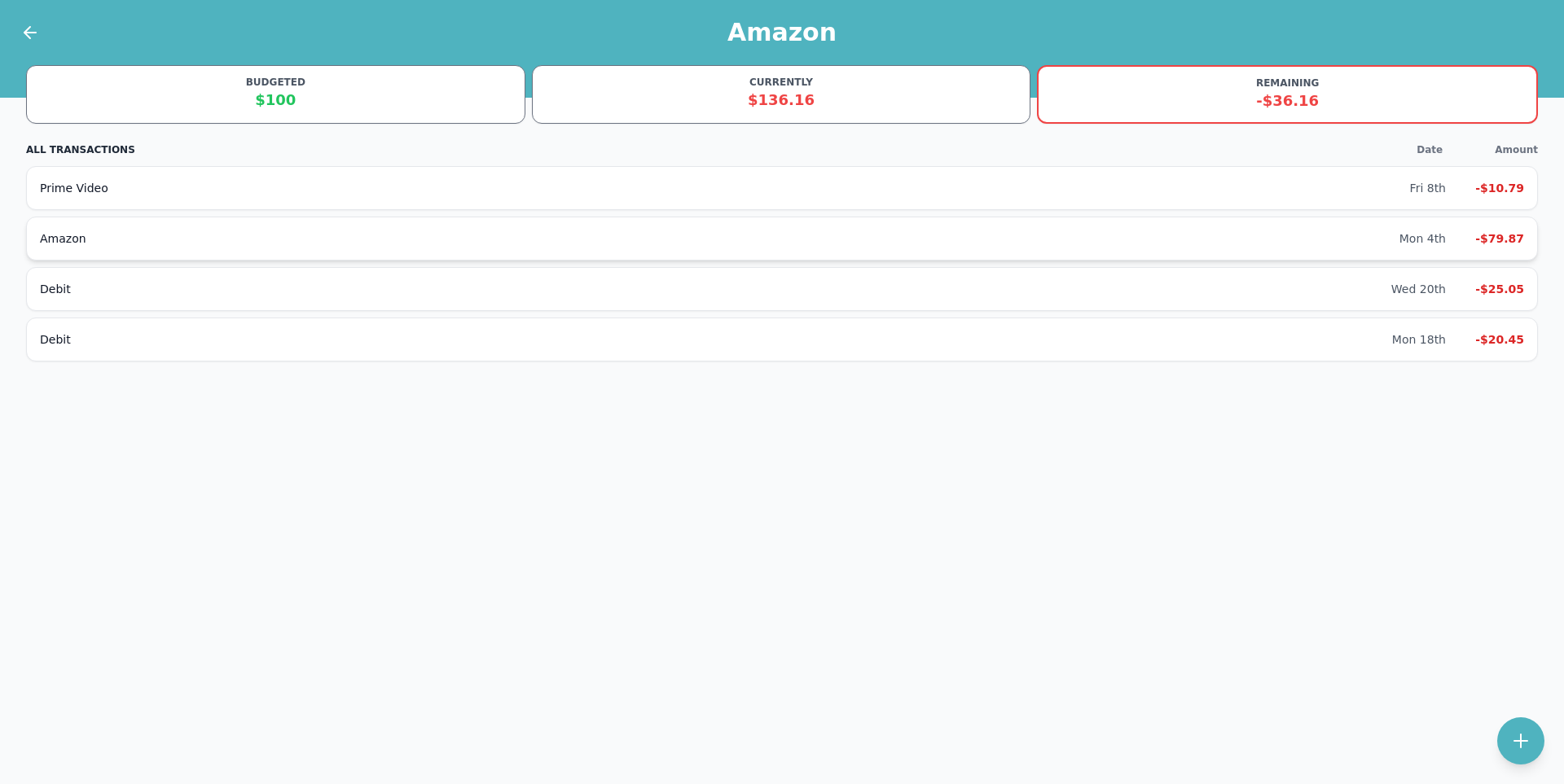
click at [204, 243] on div "Amazon" at bounding box center [720, 238] width 1359 height 16
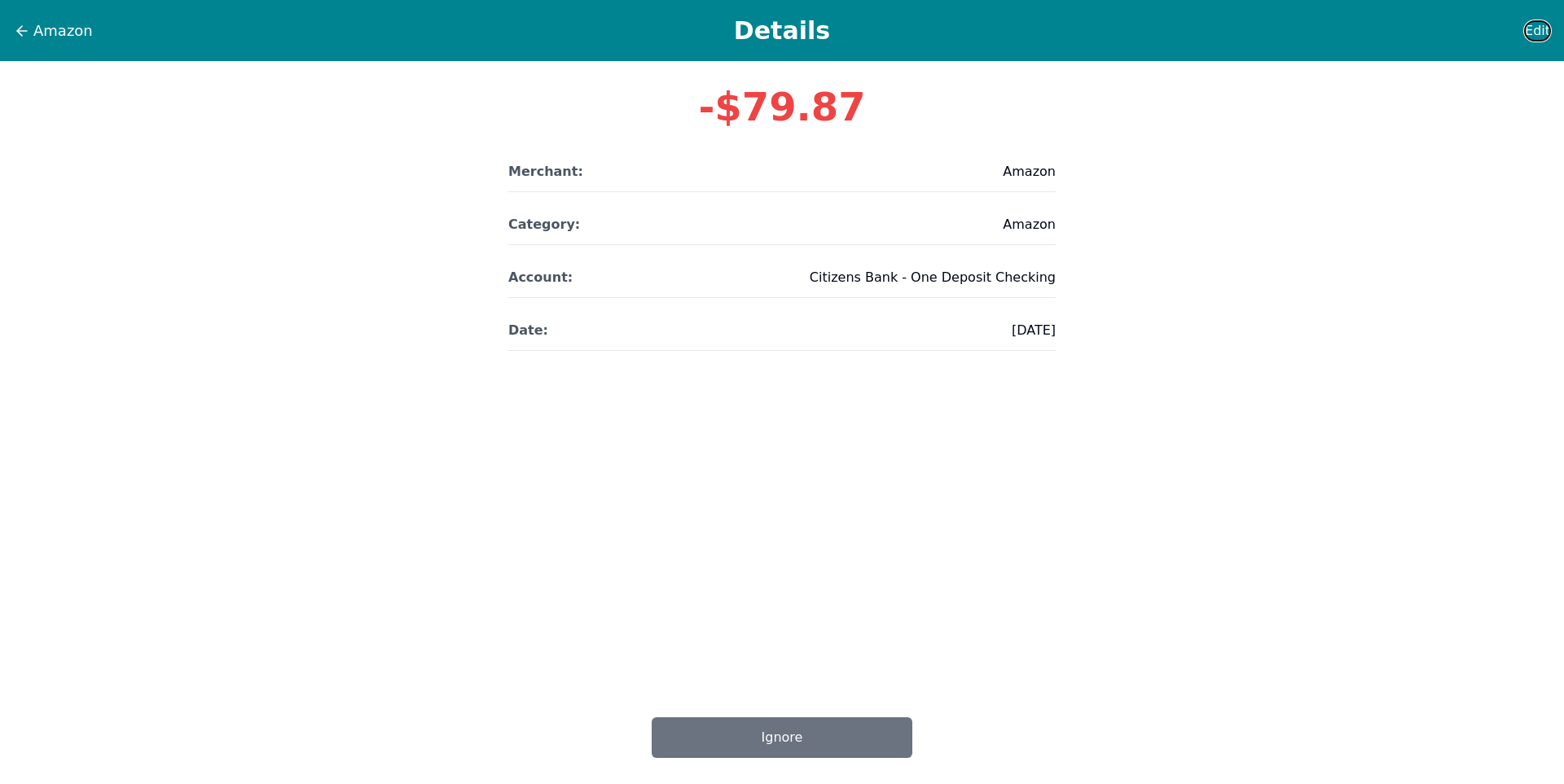
click at [1540, 26] on span "Edit" at bounding box center [1537, 30] width 25 height 19
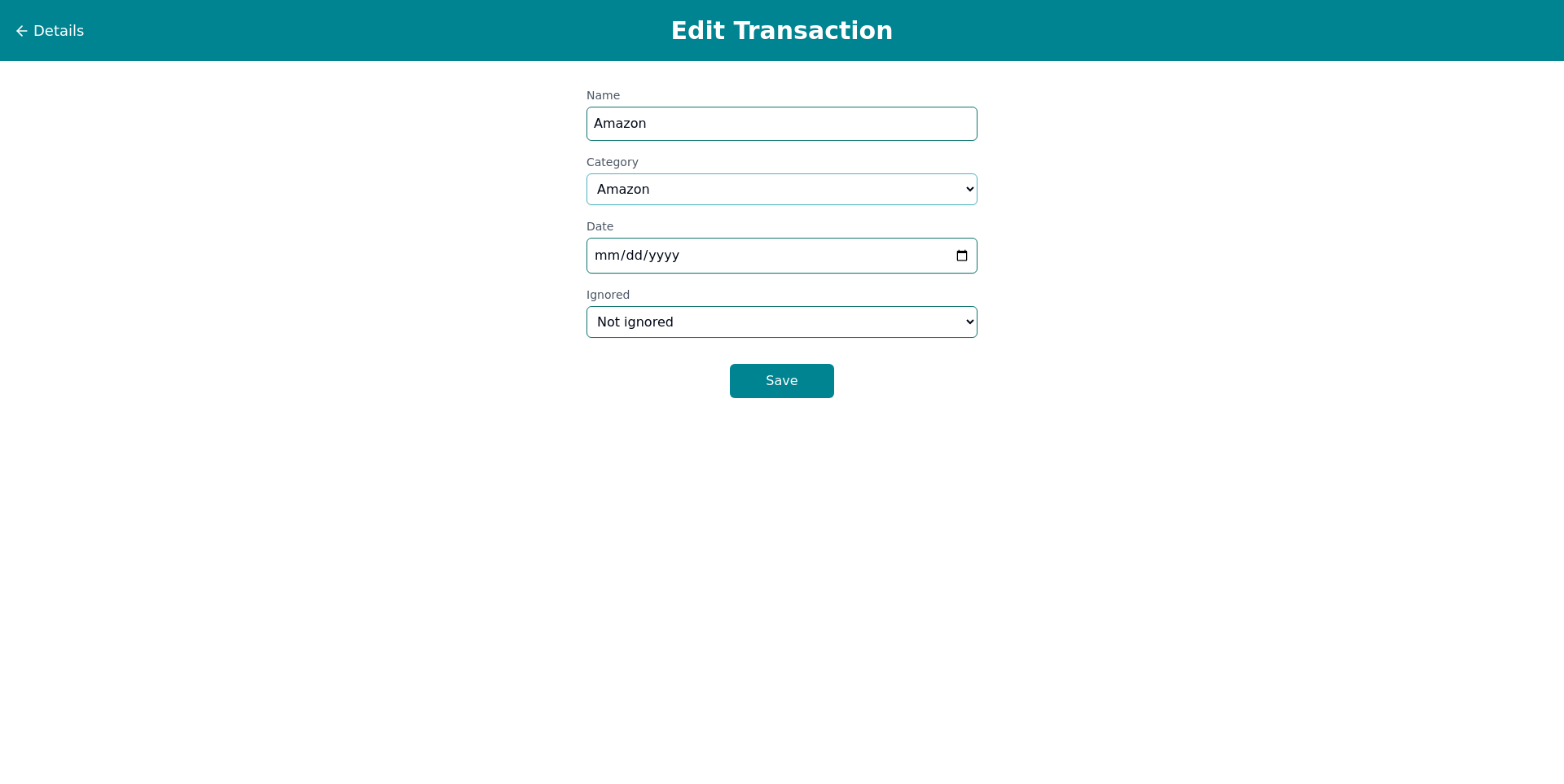
click at [624, 184] on select "Select a category... Home & Utilities Transportation Personal & Family Care Hea…" at bounding box center [782, 190] width 391 height 32
select select "custom_4"
click at [586, 174] on select "Select a category... Home & Utilities Transportation Personal & Family Care Hea…" at bounding box center [782, 190] width 391 height 32
click at [748, 393] on button "Save" at bounding box center [782, 381] width 104 height 34
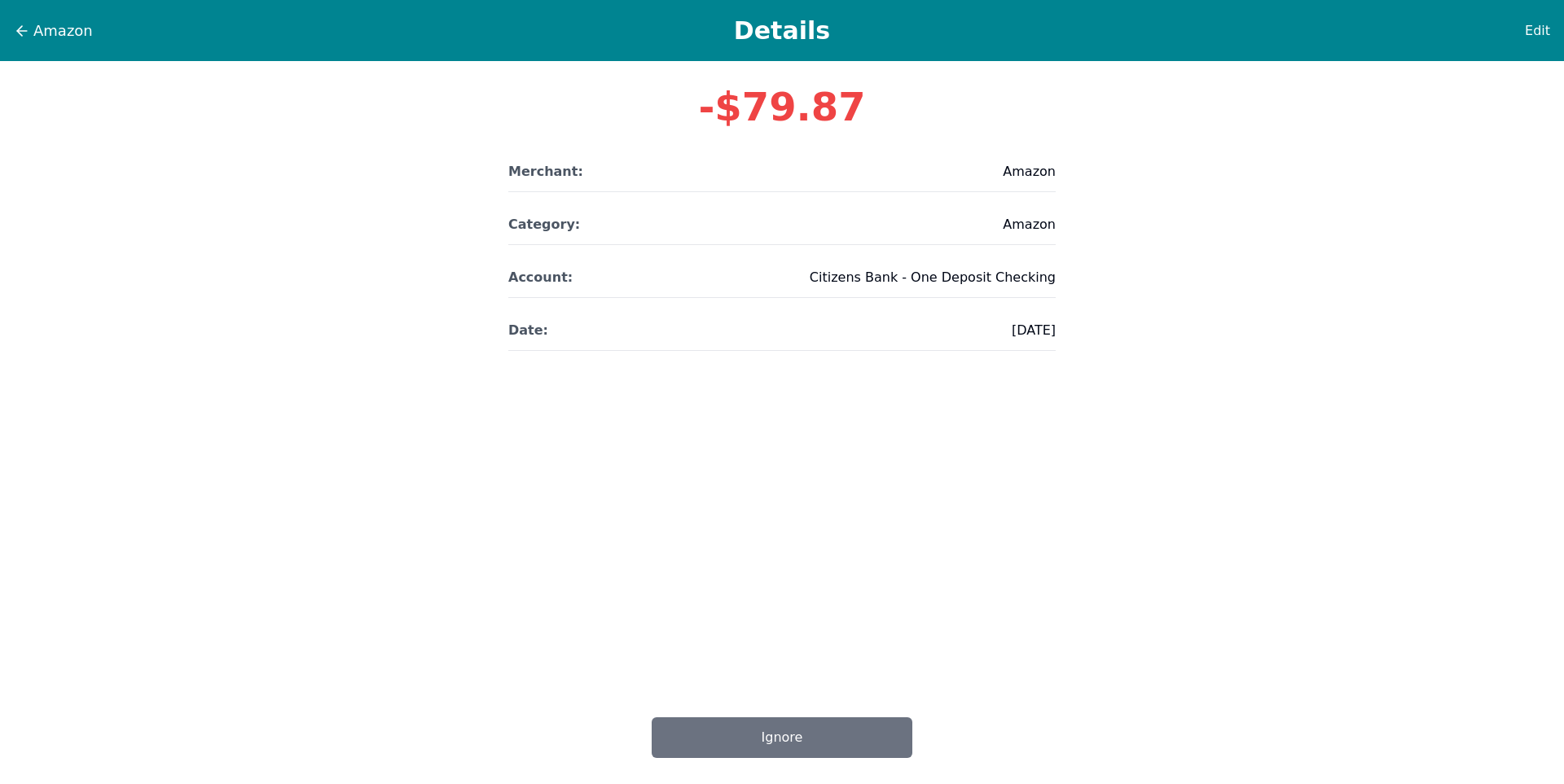
click at [33, 17] on div "Amazon Details Edit" at bounding box center [782, 30] width 1564 height 61
click at [33, 28] on button "Home supplies" at bounding box center [78, 30] width 129 height 24
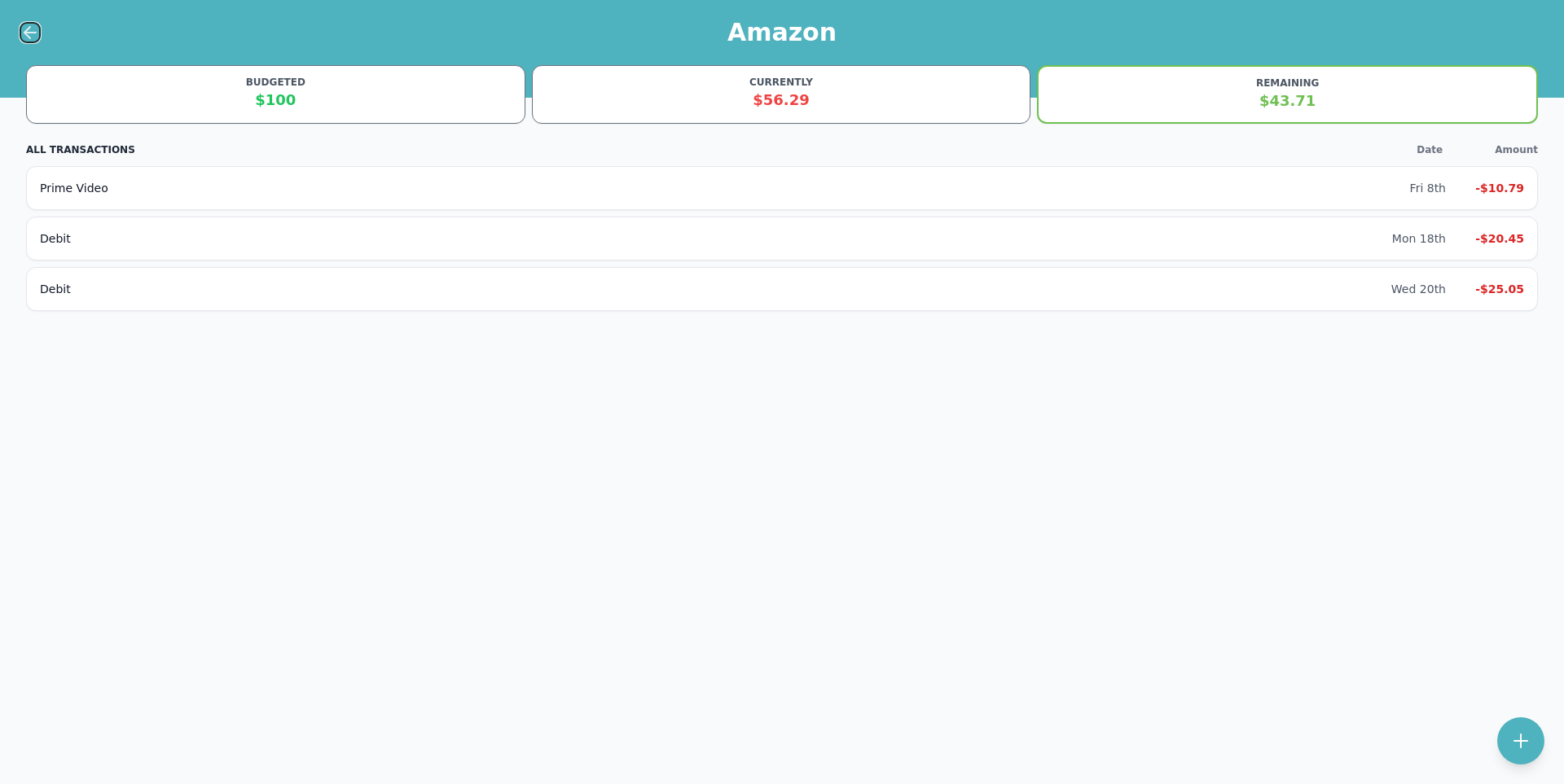
click at [28, 43] on button at bounding box center [29, 32] width 21 height 21
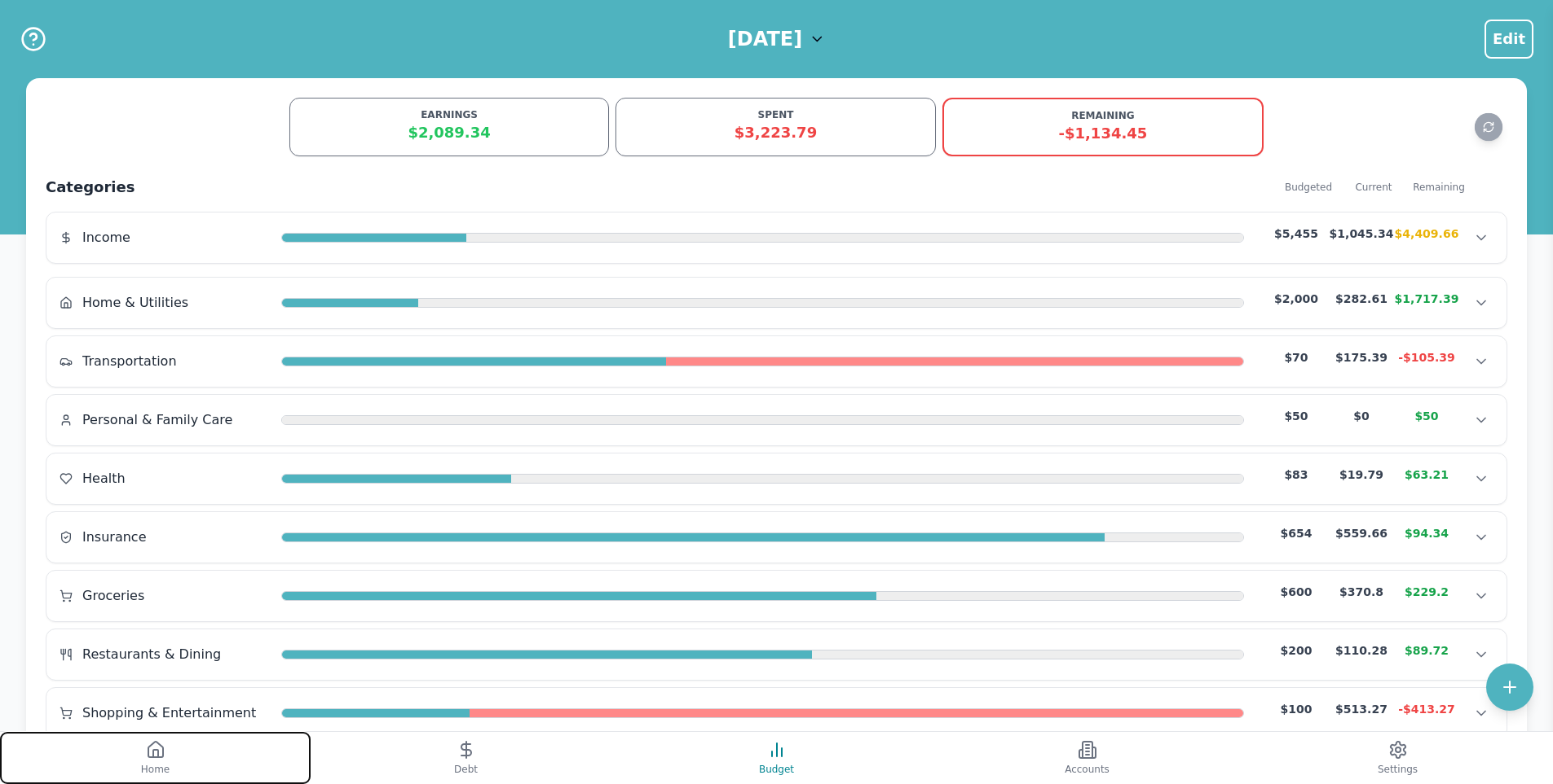
click at [229, 765] on button "Home" at bounding box center [155, 758] width 310 height 52
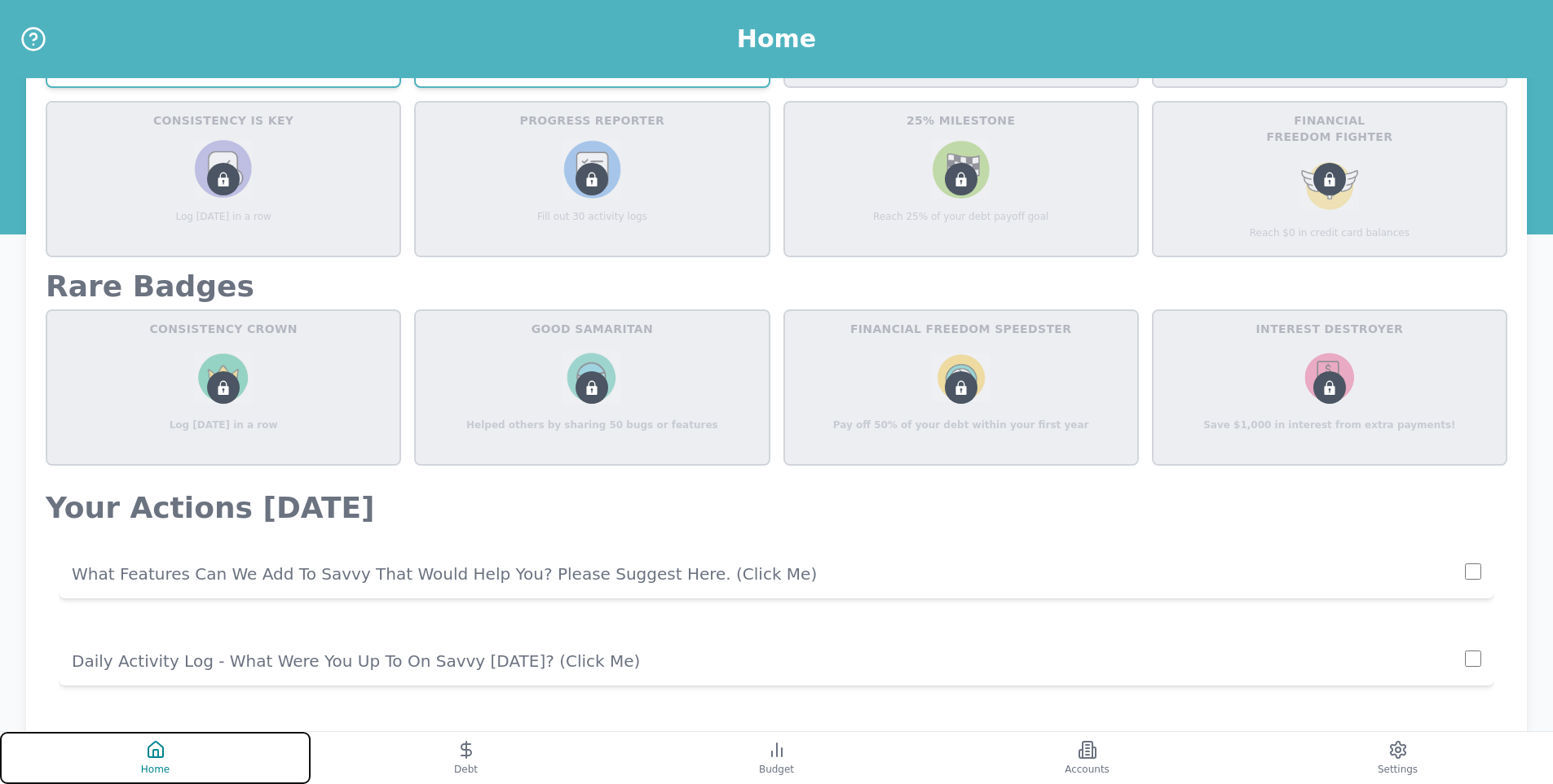
scroll to position [851, 0]
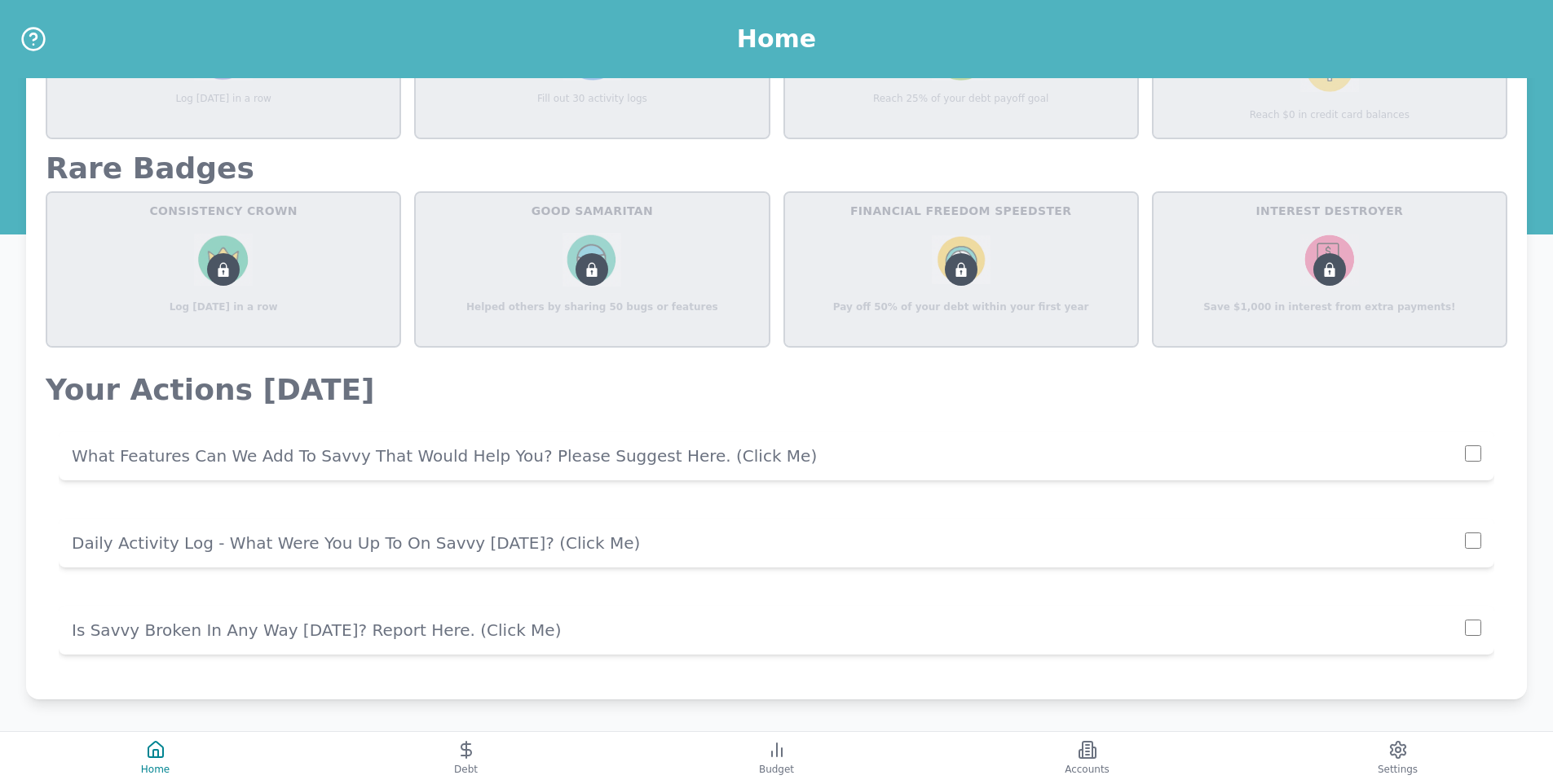
click at [408, 548] on p "Daily Activity Log - What Were You Up To On Savvy [DATE]? (click me)" at bounding box center [768, 543] width 1393 height 23
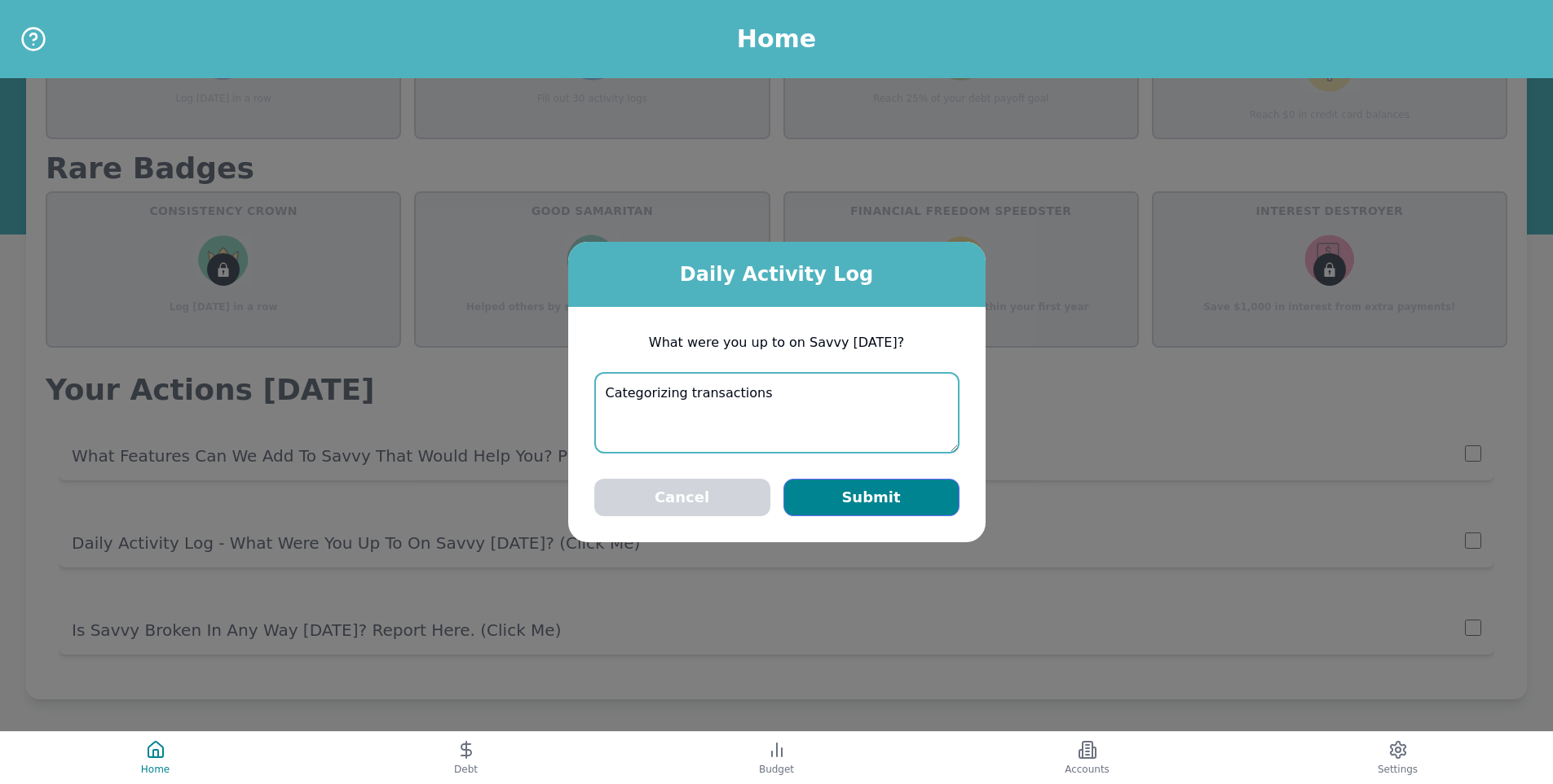
type textarea "Categorizing transactions"
click at [918, 498] on button "Submit" at bounding box center [872, 497] width 176 height 38
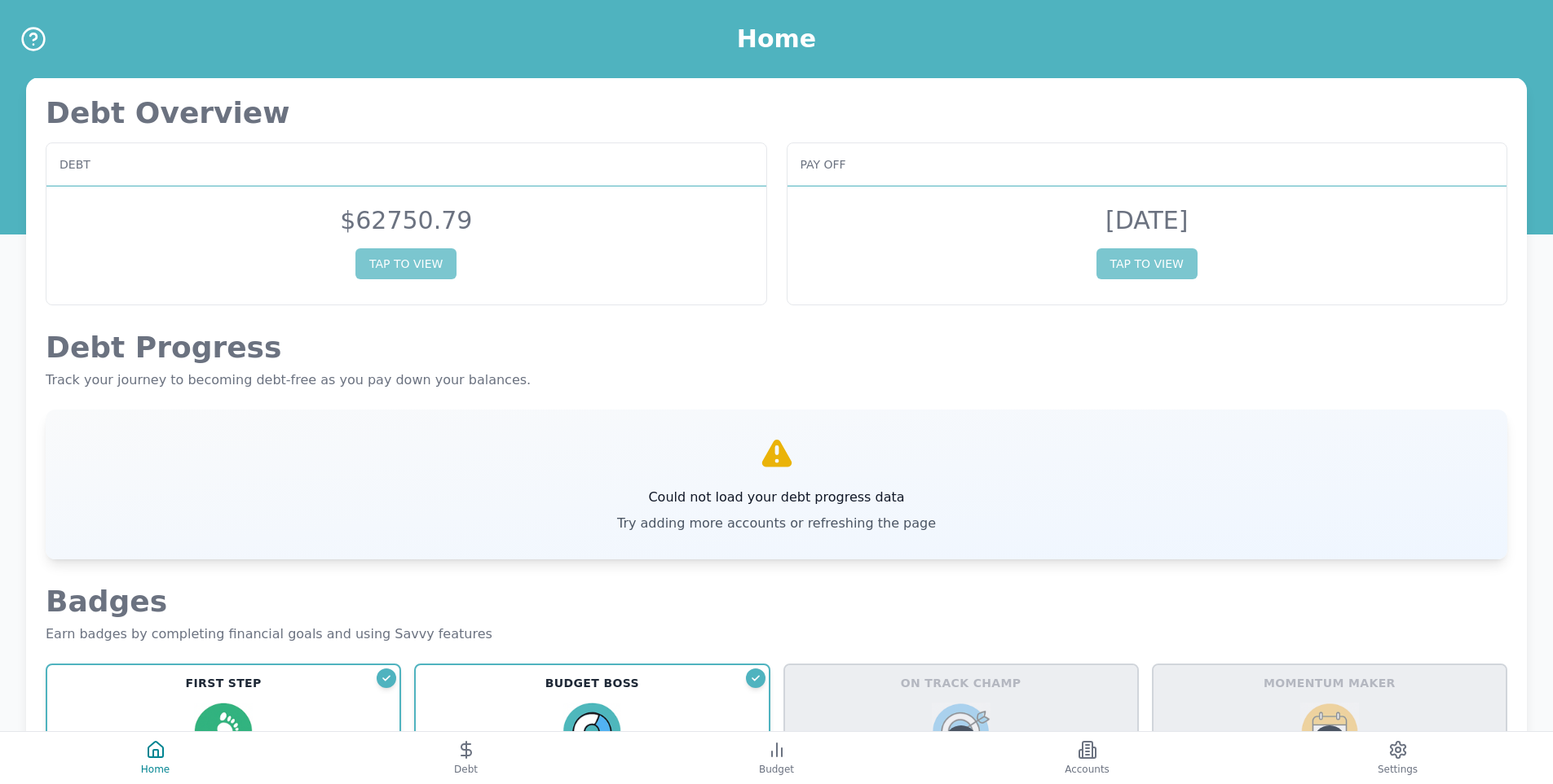
scroll to position [0, 0]
